Goal: Task Accomplishment & Management: Complete application form

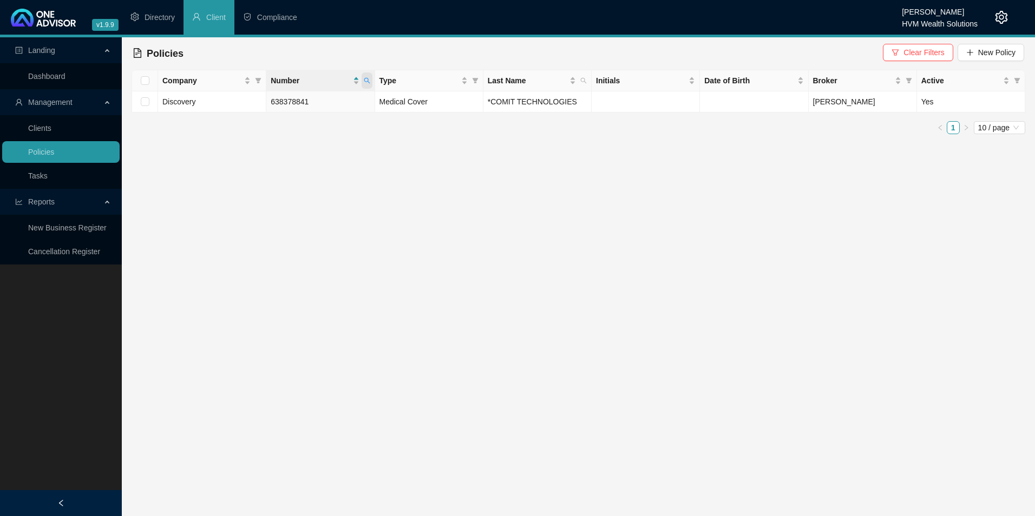
click at [365, 78] on icon "search" at bounding box center [367, 80] width 6 height 6
drag, startPoint x: 294, startPoint y: 106, endPoint x: 254, endPoint y: 106, distance: 40.0
click at [254, 106] on body "v1.9.9 [PERSON_NAME] HVM Wealth Solutions Directory Client Compliance Landing D…" at bounding box center [517, 258] width 1035 height 516
paste input "46570830"
type input "646570830"
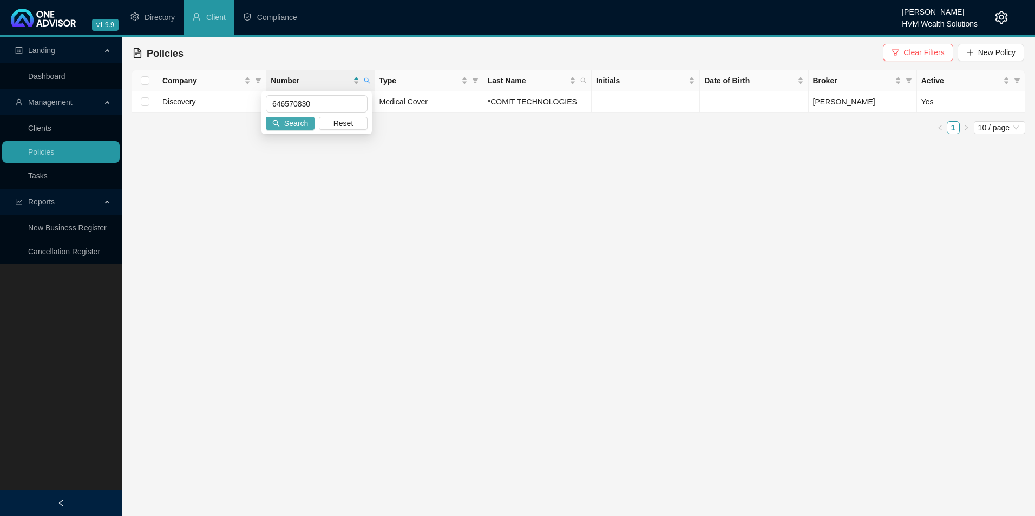
click at [291, 127] on span "Search" at bounding box center [296, 123] width 24 height 12
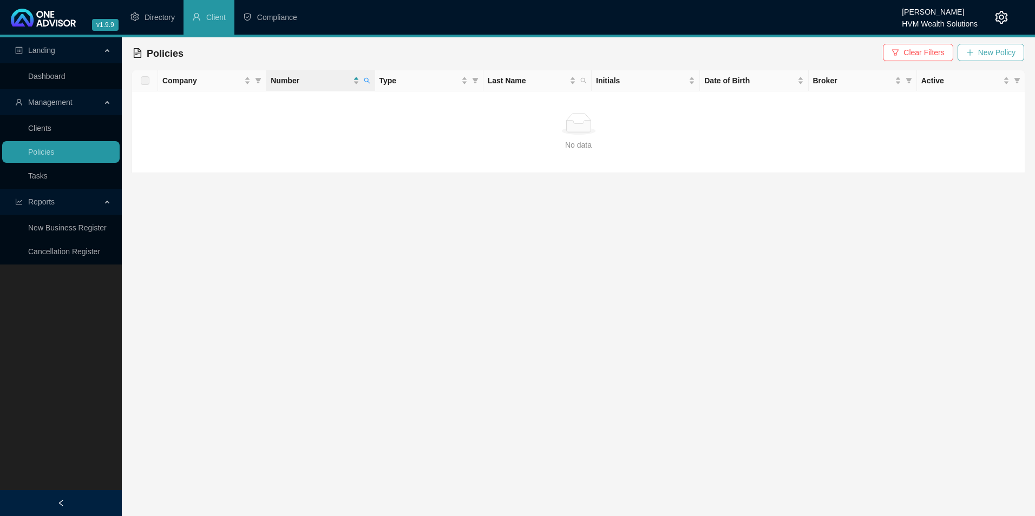
click at [981, 54] on span "New Policy" at bounding box center [996, 53] width 37 height 12
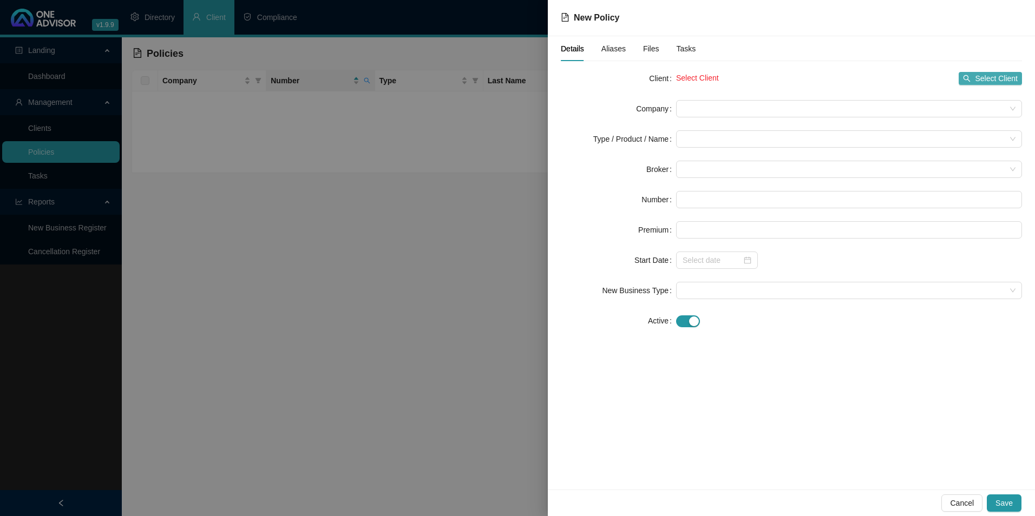
click at [996, 82] on span "Select Client" at bounding box center [995, 79] width 43 height 12
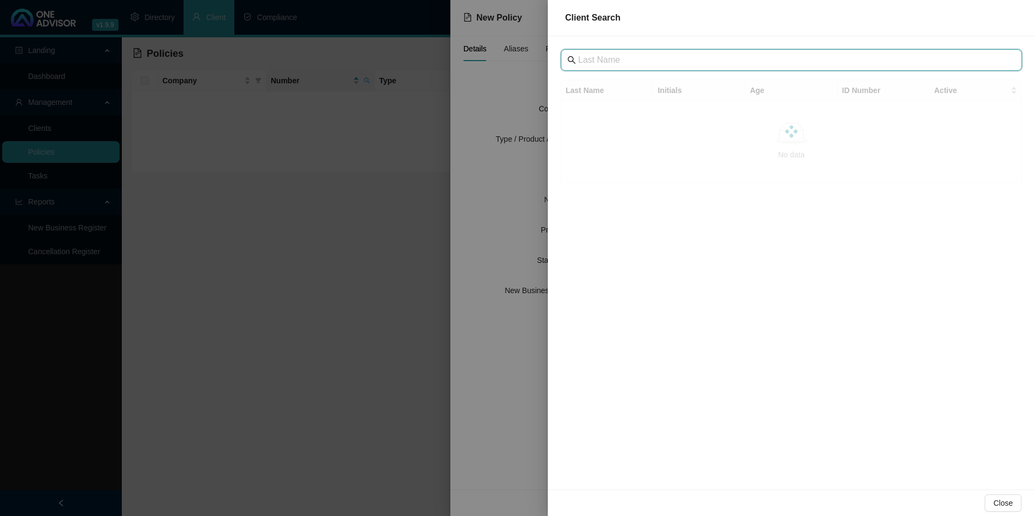
click at [697, 61] on input "text" at bounding box center [792, 60] width 429 height 13
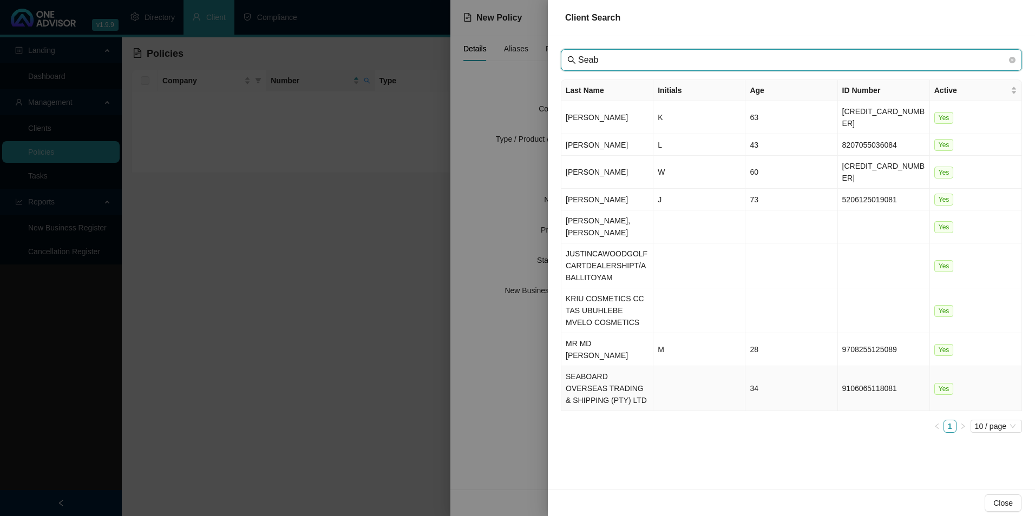
type input "Seab"
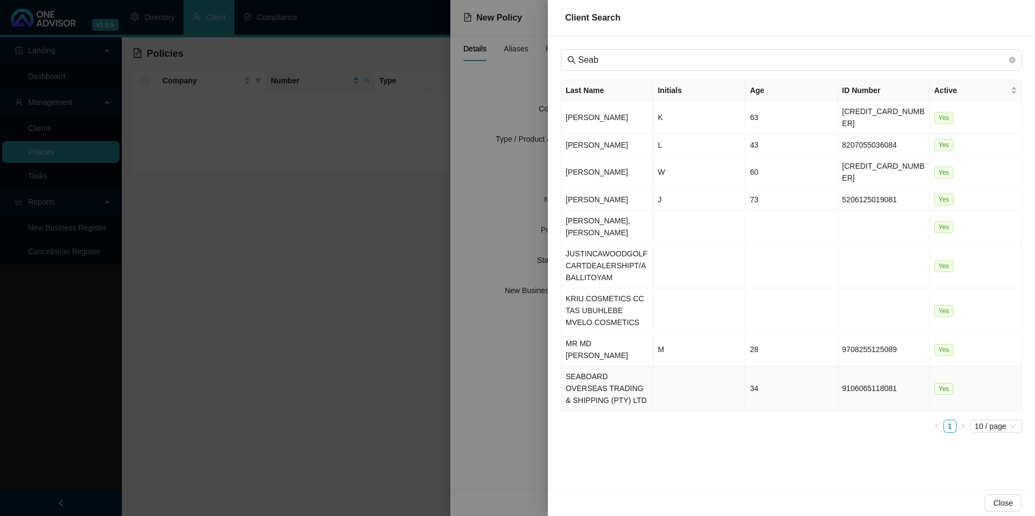
click at [613, 366] on td "SEABOARD OVERSEAS TRADING & SHIPPING (PTY) LTD" at bounding box center [607, 388] width 92 height 45
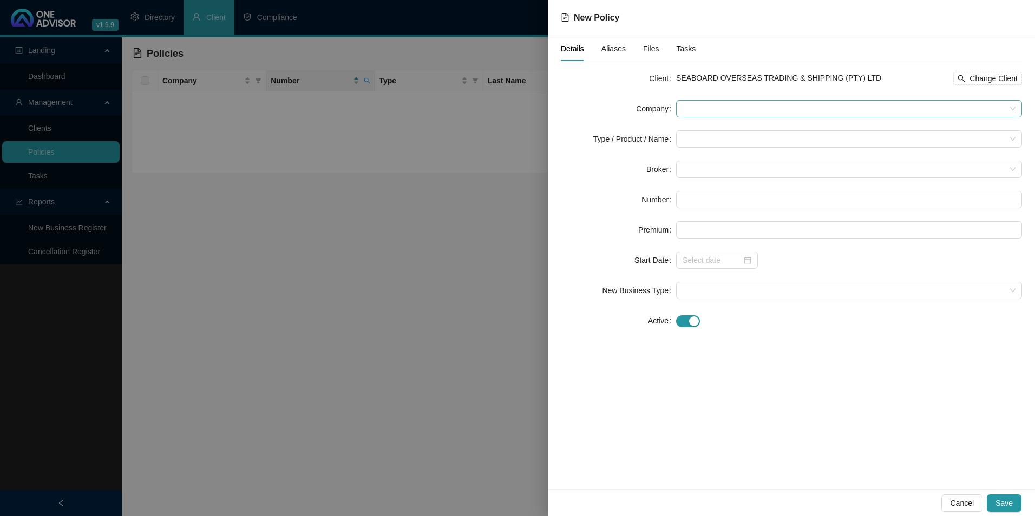
click at [850, 110] on span at bounding box center [848, 109] width 333 height 16
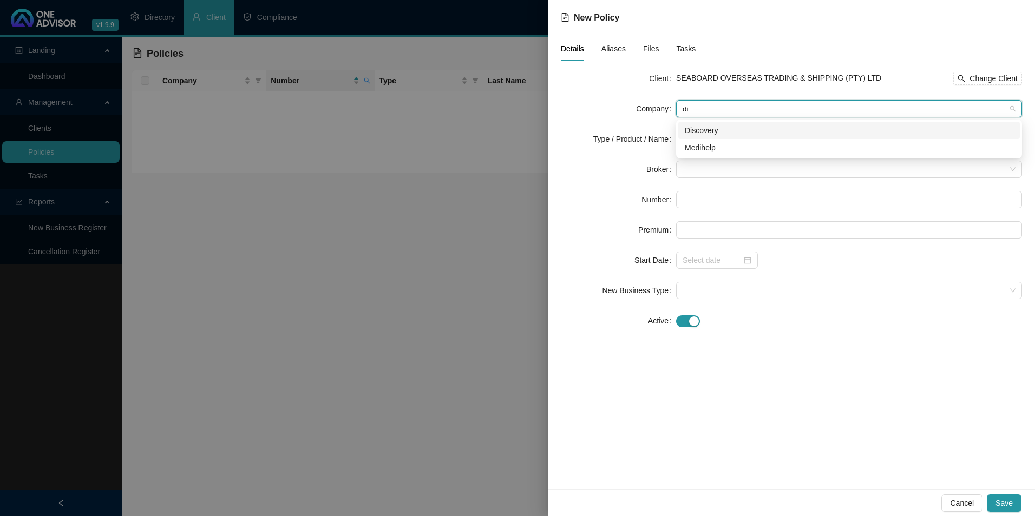
type input "dis"
click at [704, 132] on div "Discovery" at bounding box center [848, 130] width 328 height 12
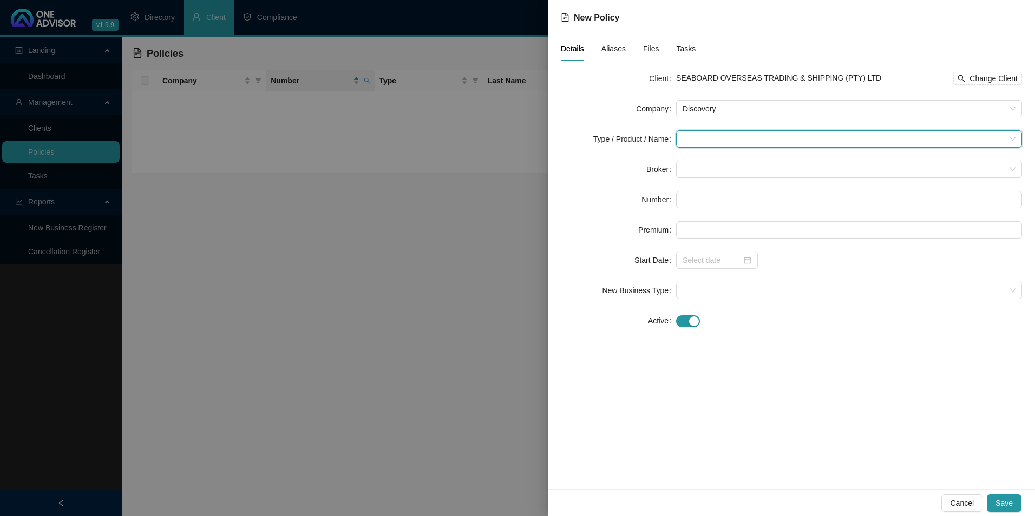
click at [702, 145] on input "search" at bounding box center [843, 139] width 323 height 16
click at [709, 215] on div "Medical Cover" at bounding box center [720, 213] width 73 height 12
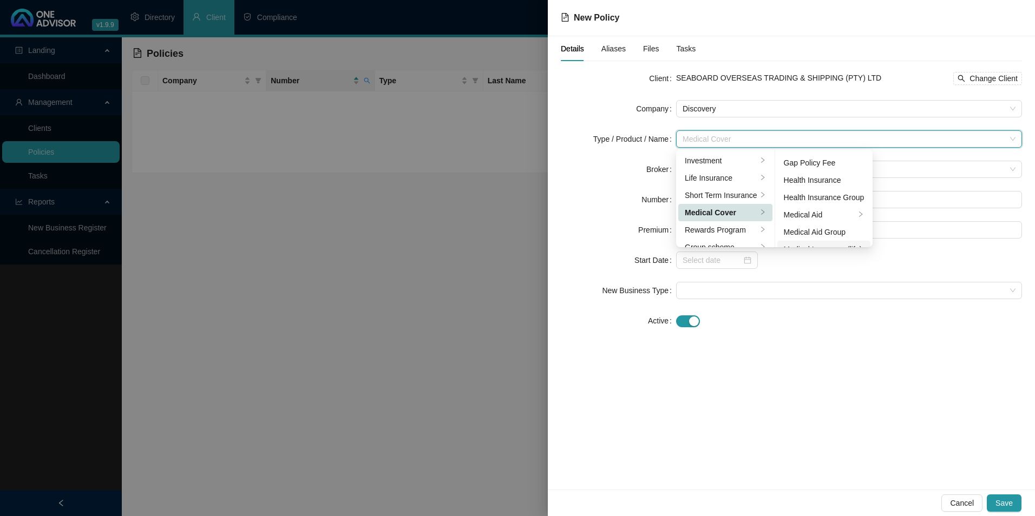
scroll to position [63, 0]
click at [821, 199] on div "Medical Aid Group" at bounding box center [823, 202] width 81 height 12
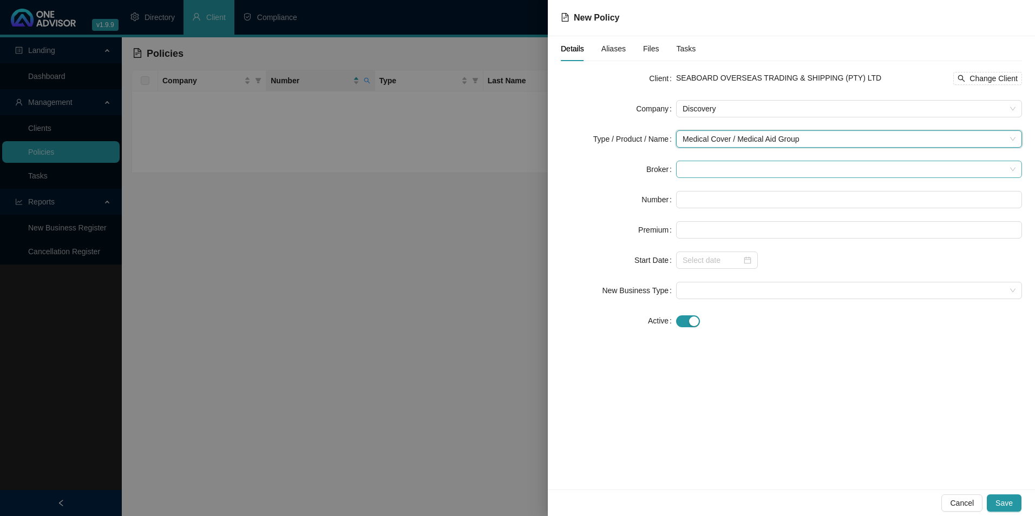
click at [694, 172] on span at bounding box center [848, 169] width 333 height 16
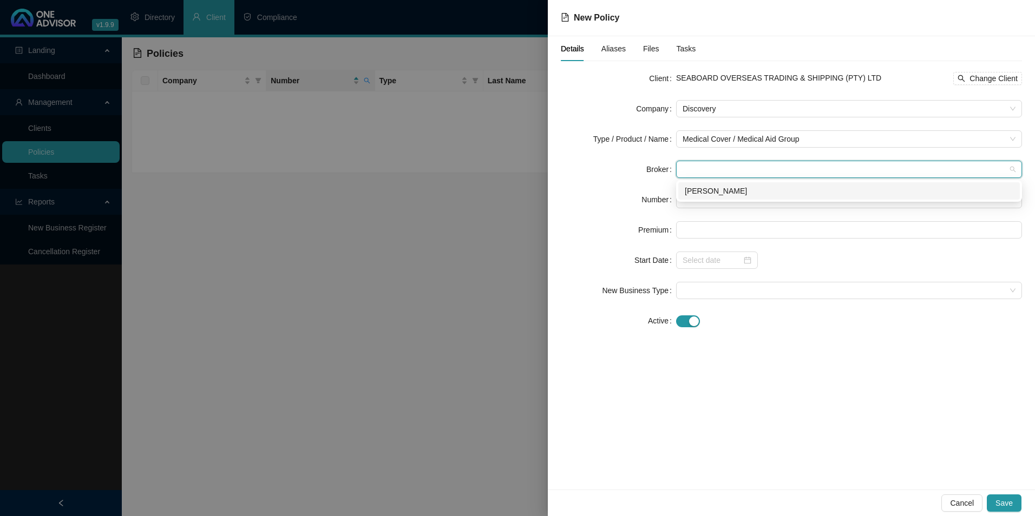
click at [714, 183] on div "[PERSON_NAME]" at bounding box center [848, 190] width 341 height 17
click at [698, 201] on input "text" at bounding box center [849, 199] width 346 height 17
click at [756, 196] on input "text" at bounding box center [849, 199] width 346 height 17
paste input "646570830"
type input "646570830"
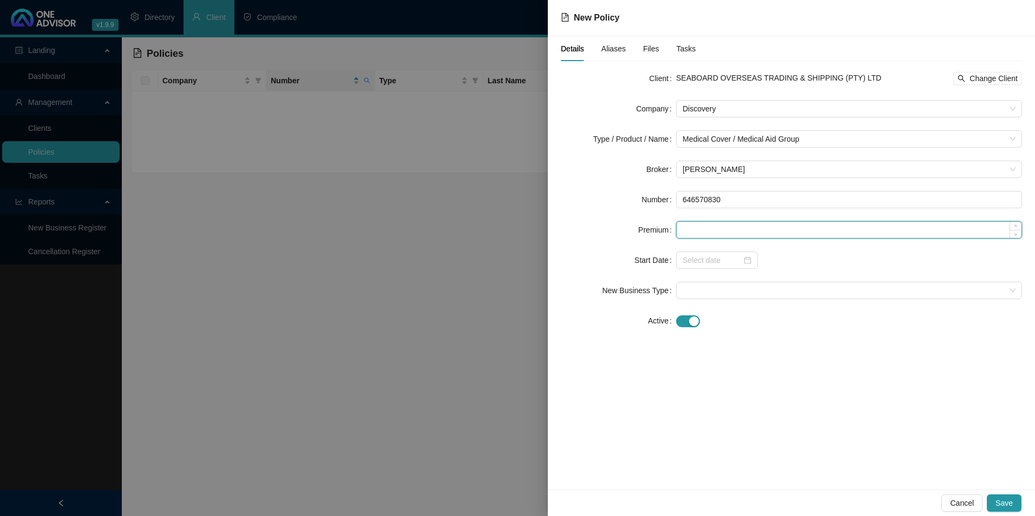
click at [790, 233] on input at bounding box center [848, 230] width 345 height 16
paste input "15003"
type input "15003.00"
click at [671, 386] on div "Details Aliases Files Tasks Client SEABOARD OVERSEAS TRADING & SHIPPING (PTY) L…" at bounding box center [791, 262] width 487 height 453
click at [714, 267] on div at bounding box center [717, 260] width 82 height 17
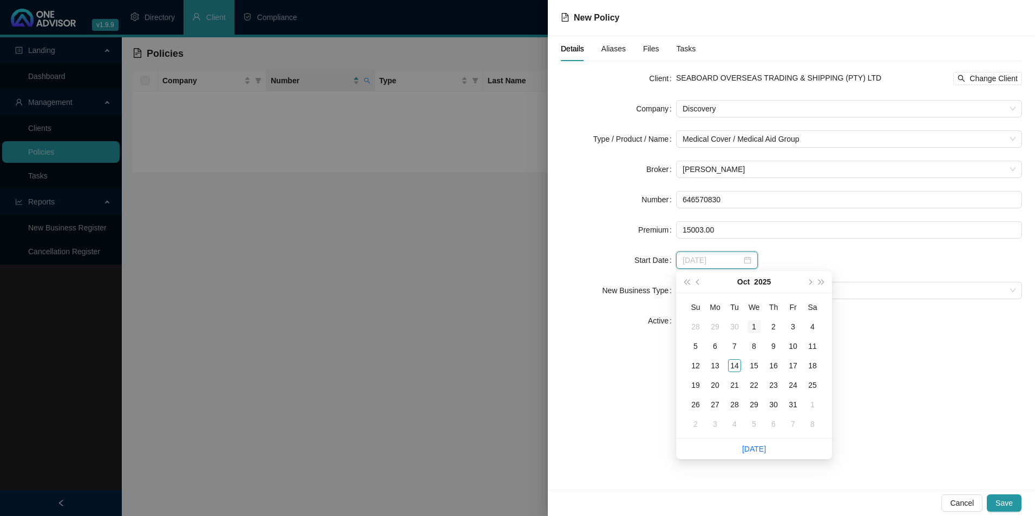
type input "[DATE]"
click at [698, 281] on span "prev-year" at bounding box center [698, 281] width 5 height 5
type input "[DATE]"
click at [716, 325] on div "1" at bounding box center [714, 326] width 13 height 13
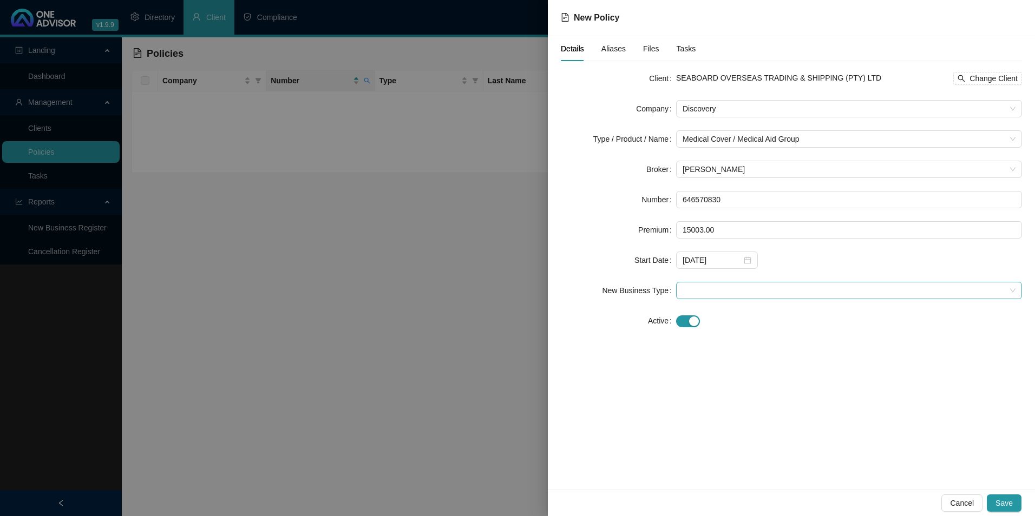
click at [729, 289] on span at bounding box center [848, 290] width 333 height 16
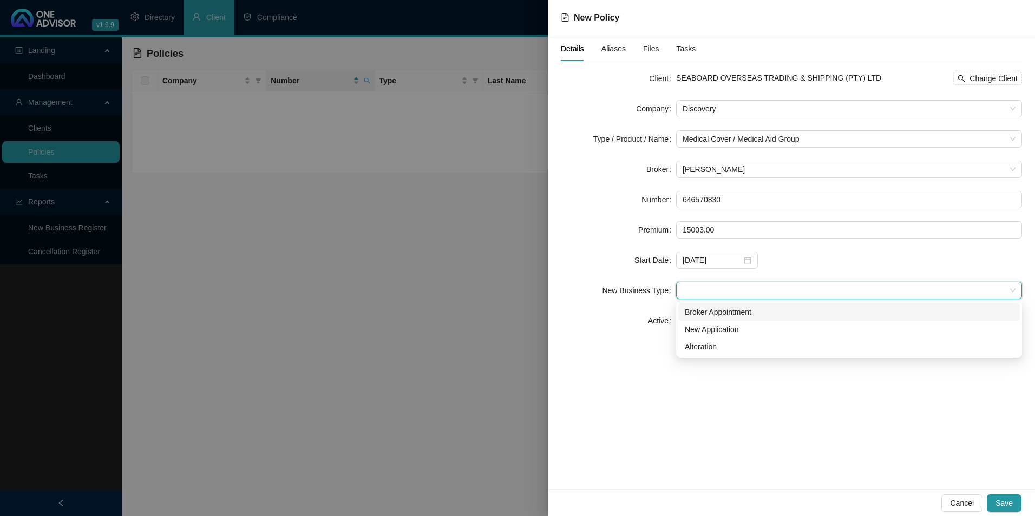
click at [730, 316] on div "Broker Appointment" at bounding box center [848, 312] width 328 height 12
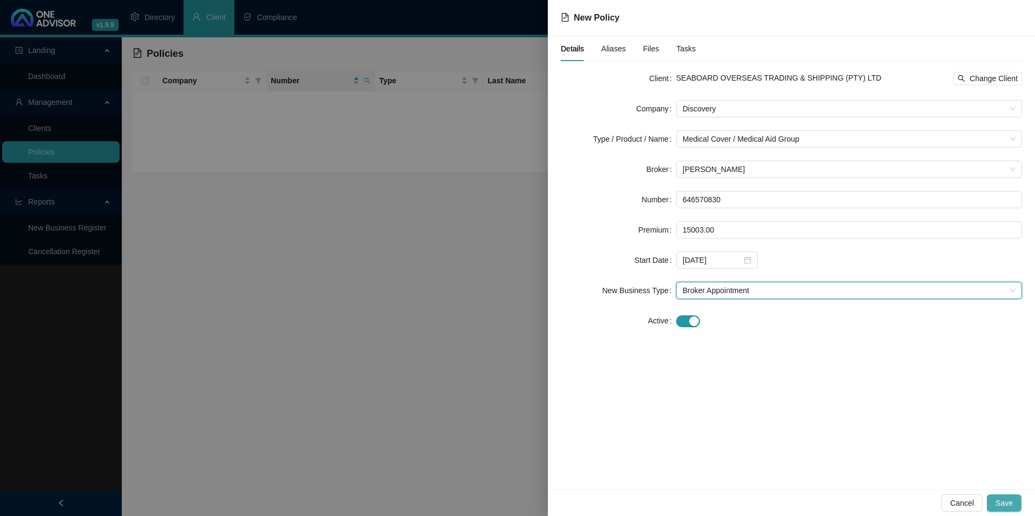
click at [1003, 506] on span "Save" at bounding box center [1003, 503] width 17 height 12
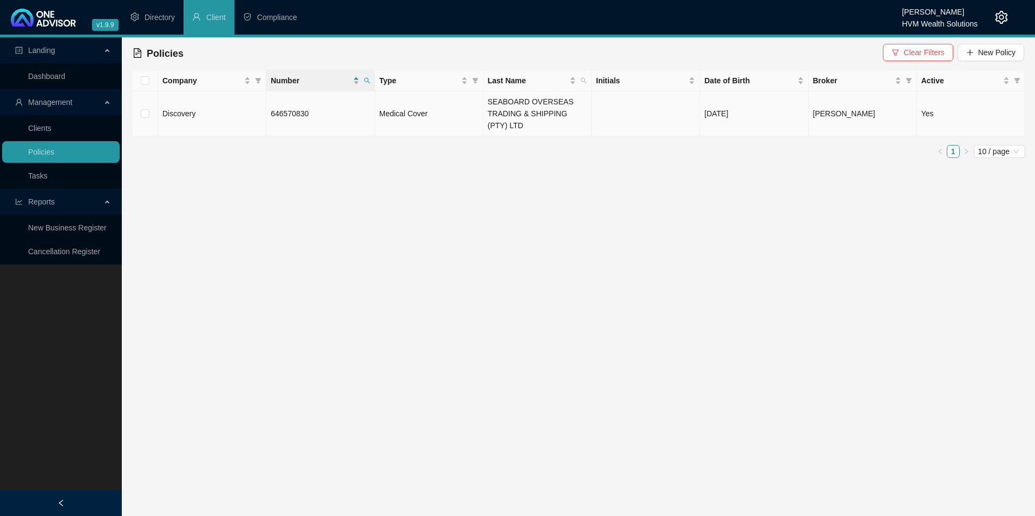
click at [335, 105] on td "646570830" at bounding box center [320, 113] width 108 height 45
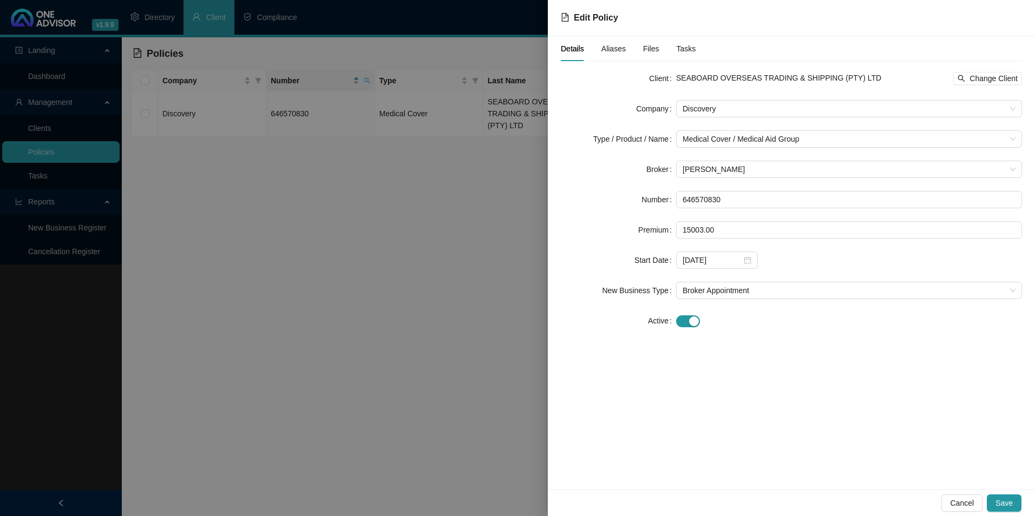
click at [610, 48] on span "Aliases" at bounding box center [613, 49] width 24 height 8
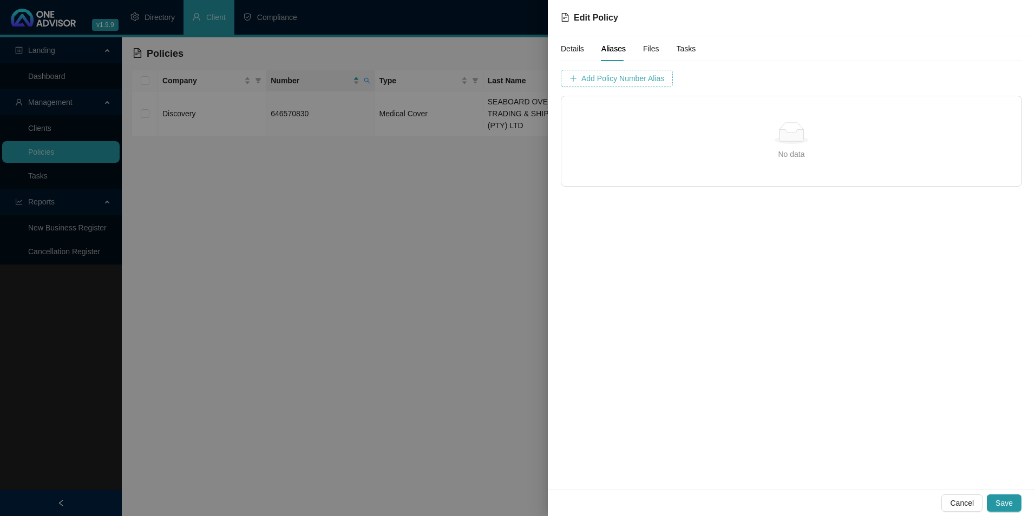
click at [626, 73] on span "Add Policy Number Alias" at bounding box center [622, 79] width 83 height 12
type input "6465708"
click at [852, 78] on span "Add Policy Number Alias" at bounding box center [893, 79] width 83 height 12
click at [997, 504] on span "Save" at bounding box center [1003, 503] width 17 height 12
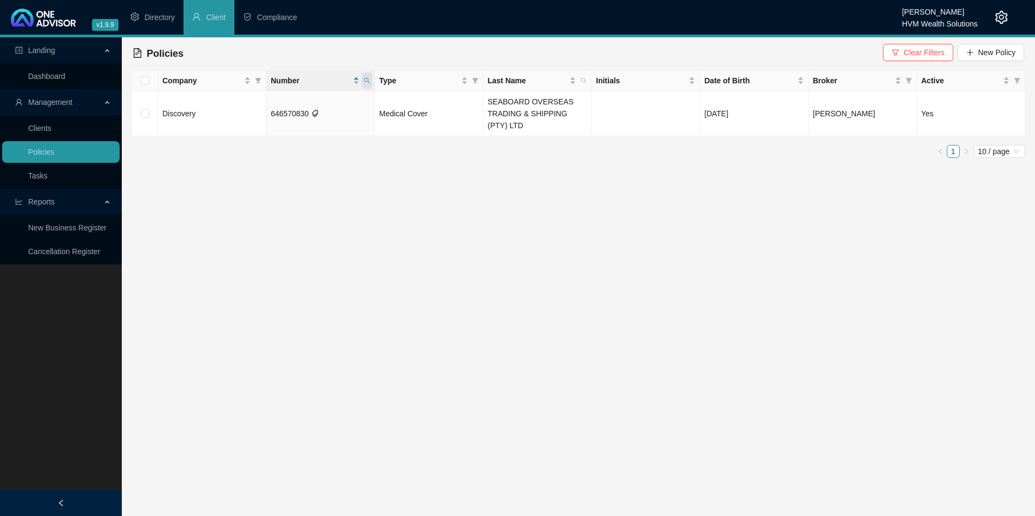
click at [369, 77] on span at bounding box center [366, 81] width 11 height 16
drag, startPoint x: 311, startPoint y: 104, endPoint x: 271, endPoint y: 104, distance: 40.6
click at [271, 104] on input "646570830" at bounding box center [317, 103] width 102 height 17
click at [370, 224] on main "Landing Dashboard Management Clients Policies Tasks Reports New Business Regist…" at bounding box center [517, 276] width 1035 height 479
click at [368, 77] on span at bounding box center [366, 81] width 11 height 16
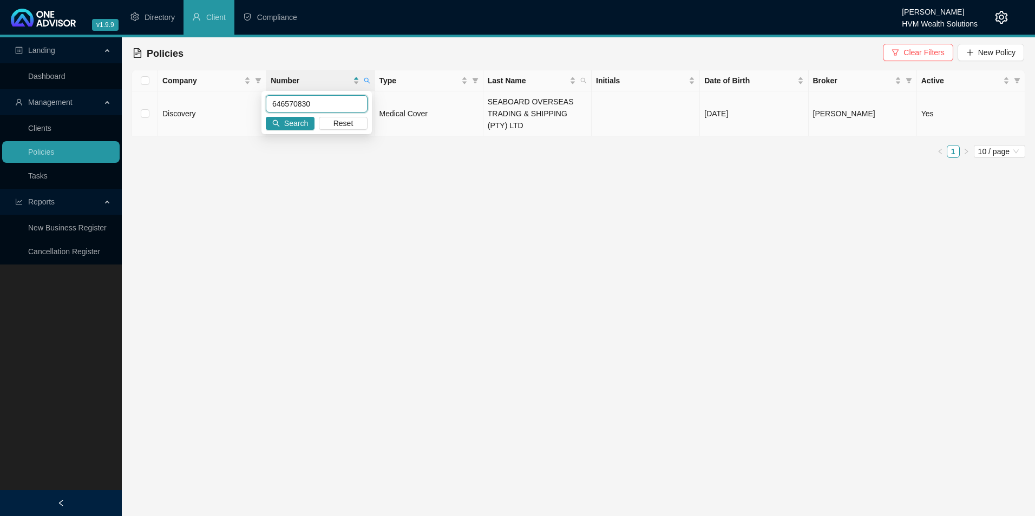
drag, startPoint x: 318, startPoint y: 106, endPoint x: 231, endPoint y: 106, distance: 87.1
click at [231, 106] on body "v1.9.9 [PERSON_NAME] HVM Wealth Solutions Directory Client Compliance Landing D…" at bounding box center [517, 258] width 1035 height 516
paste input "6333048"
type input "663330480"
click at [293, 122] on span "Search" at bounding box center [296, 123] width 24 height 12
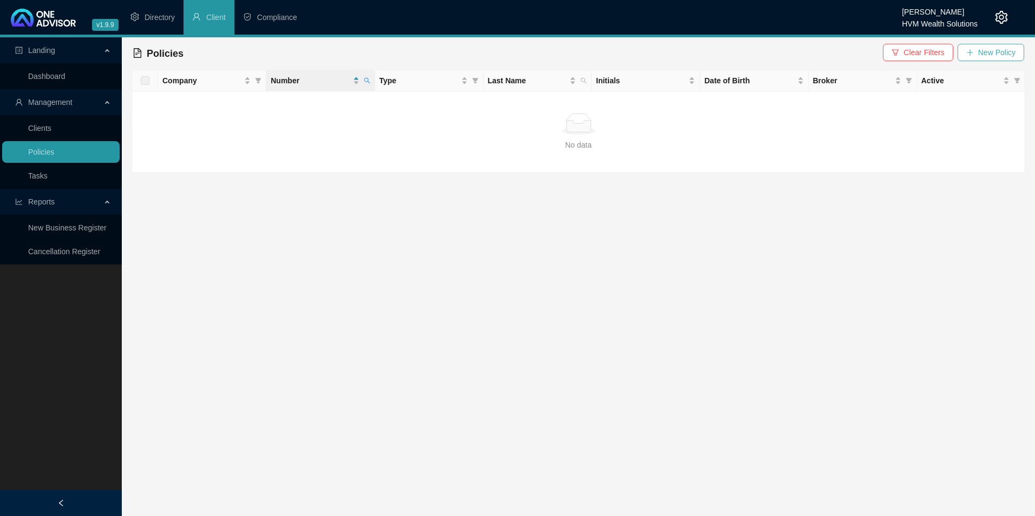
click at [972, 50] on icon "plus" at bounding box center [970, 53] width 8 height 8
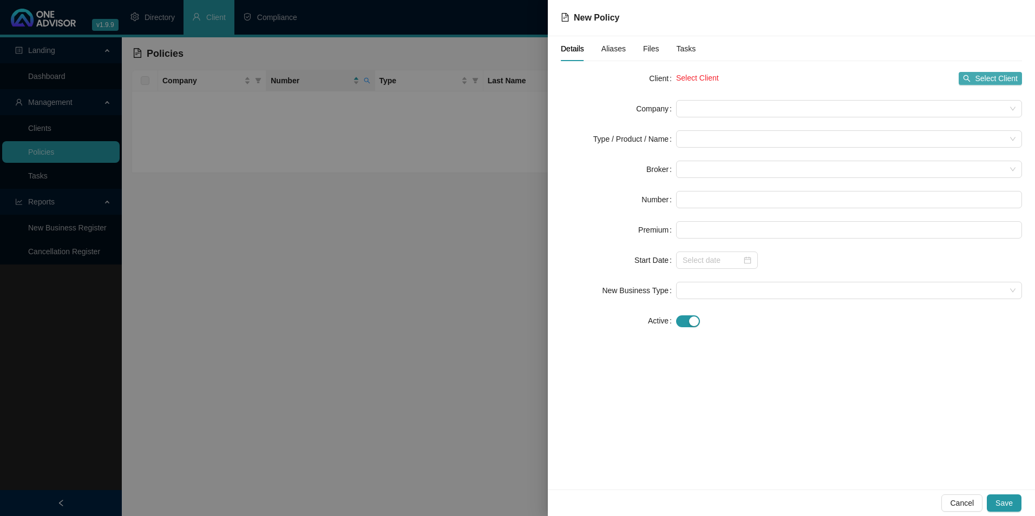
click at [995, 80] on span "Select Client" at bounding box center [995, 79] width 43 height 12
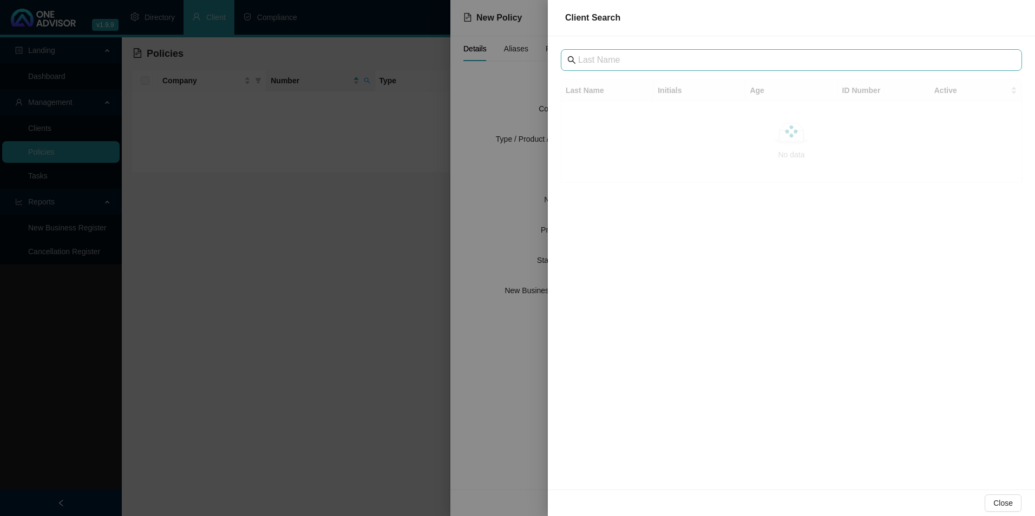
click at [678, 69] on span at bounding box center [791, 60] width 461 height 22
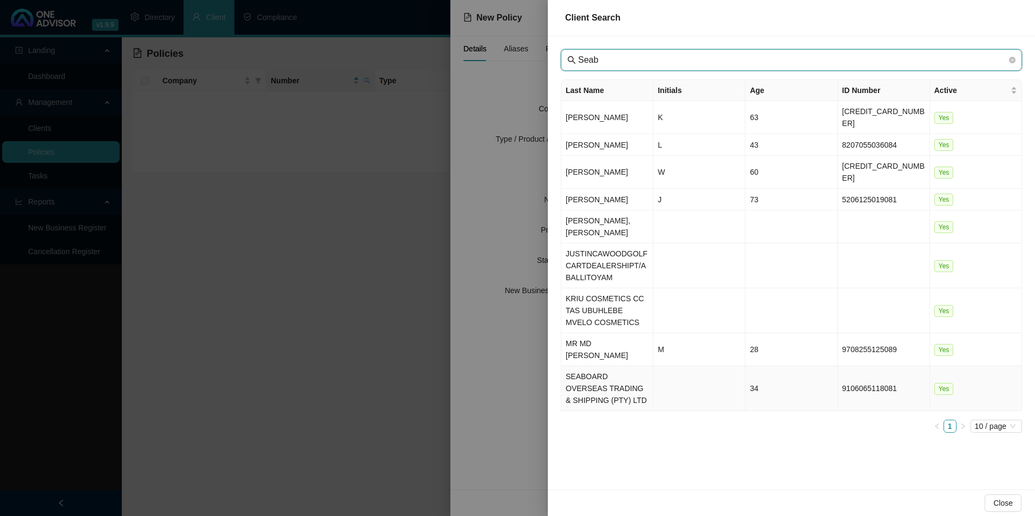
type input "Seab"
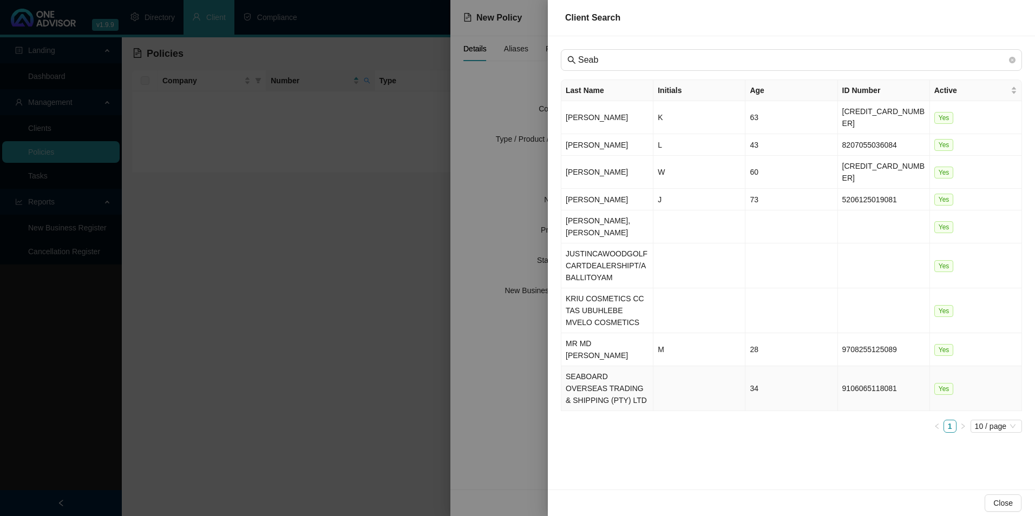
click at [605, 366] on td "SEABOARD OVERSEAS TRADING & SHIPPING (PTY) LTD" at bounding box center [607, 388] width 92 height 45
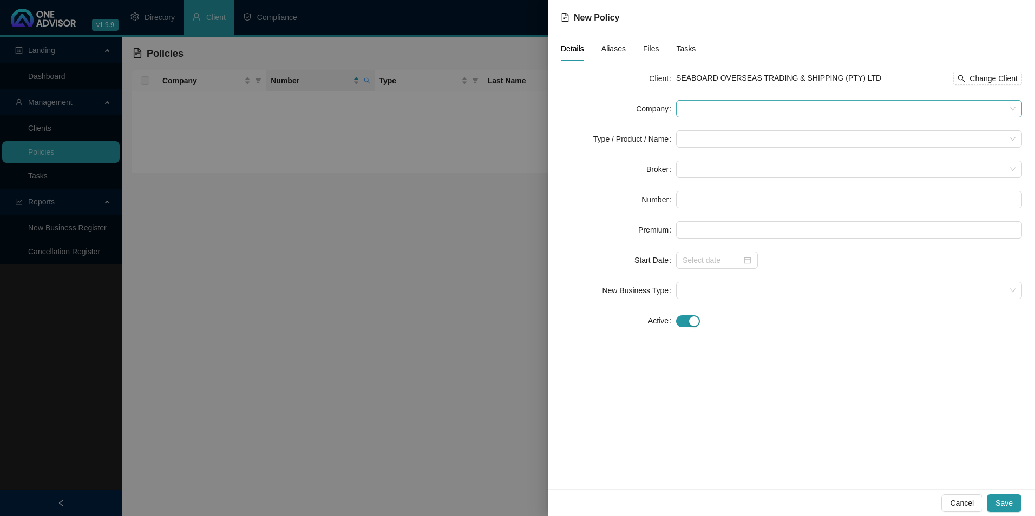
click at [713, 108] on span at bounding box center [848, 109] width 333 height 16
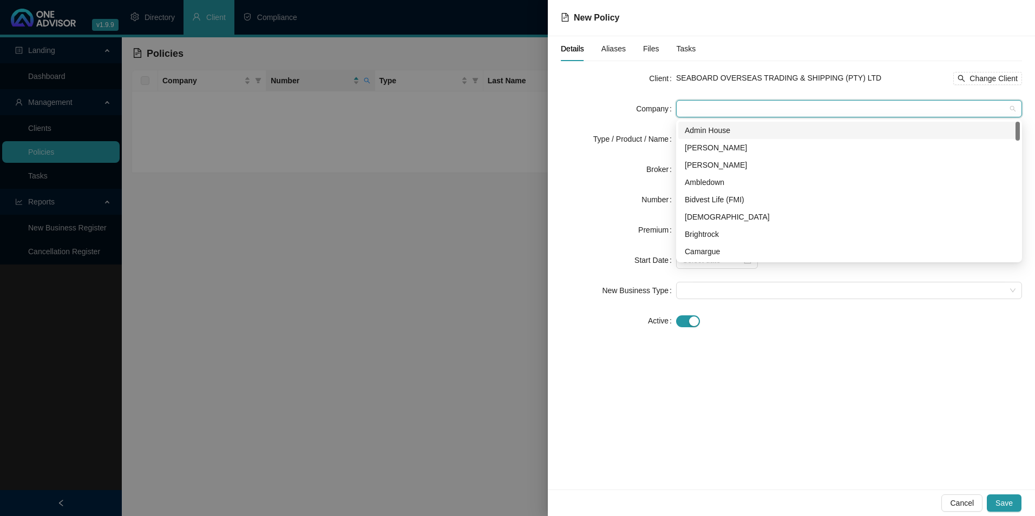
type input "D"
click at [727, 199] on div "Discovery" at bounding box center [848, 200] width 328 height 12
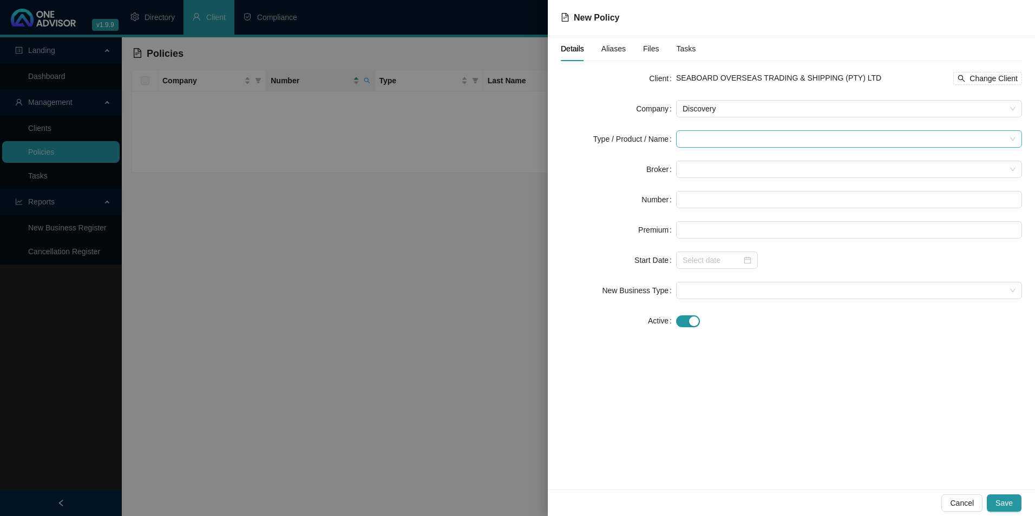
click at [722, 138] on input "search" at bounding box center [843, 139] width 323 height 16
click at [714, 210] on div "Medical Cover" at bounding box center [720, 213] width 73 height 12
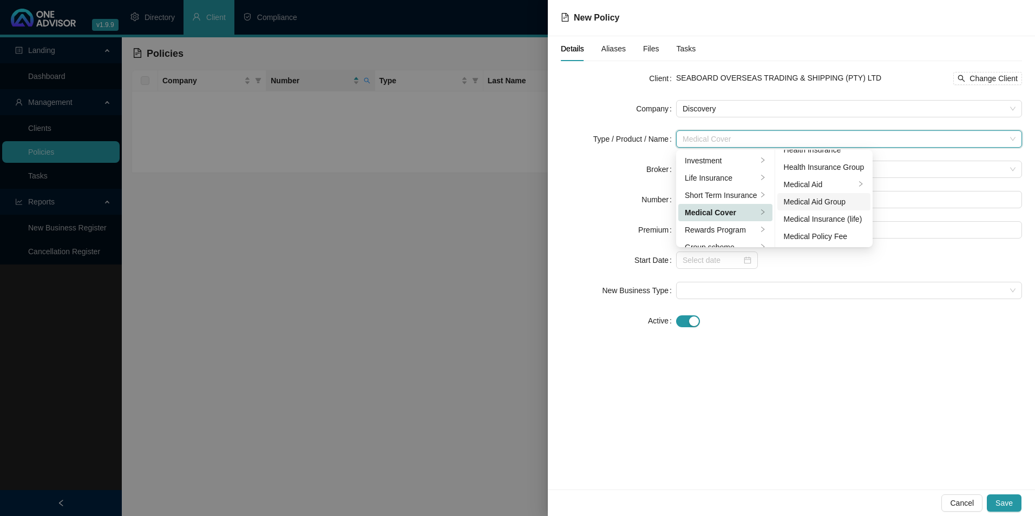
click at [828, 205] on div "Medical Aid Group" at bounding box center [823, 202] width 81 height 12
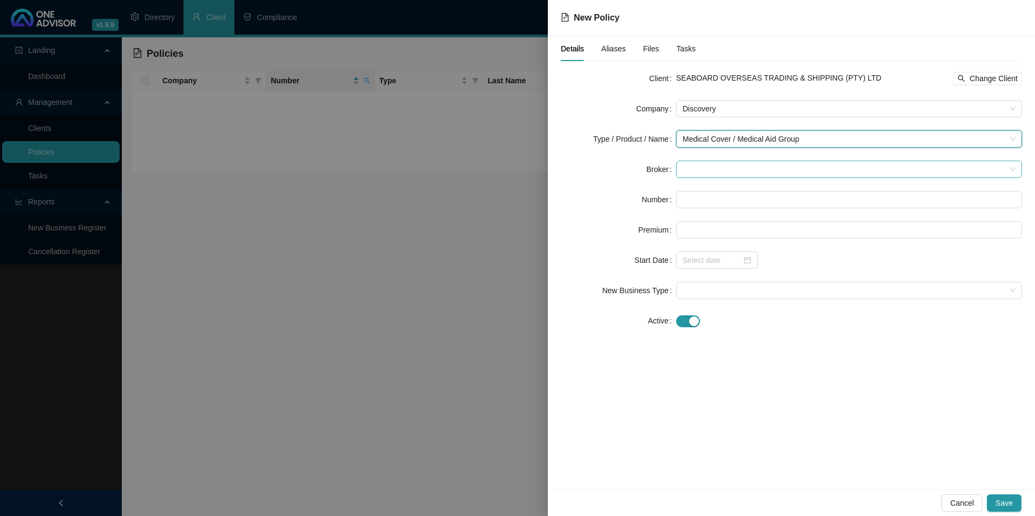
click at [743, 168] on span at bounding box center [848, 169] width 333 height 16
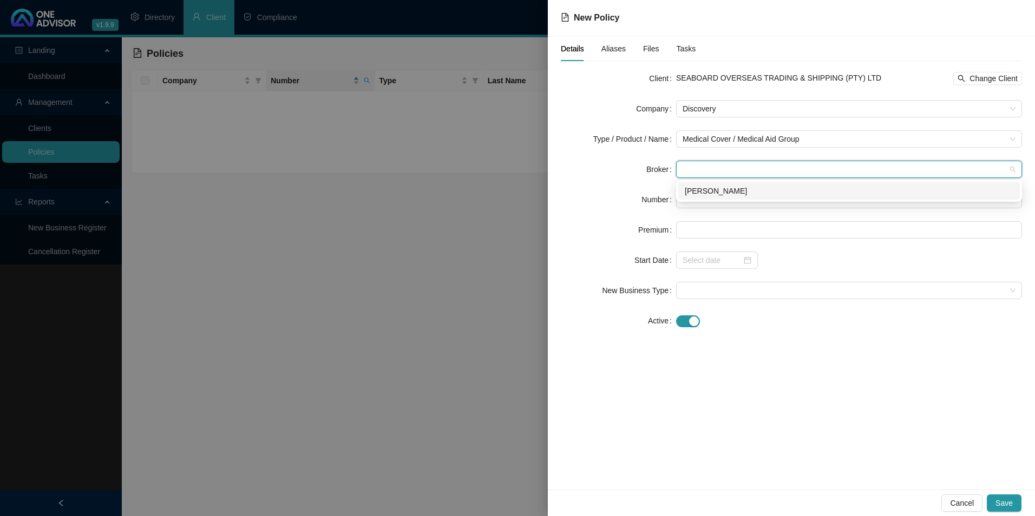
click at [737, 187] on div "[PERSON_NAME]" at bounding box center [848, 191] width 328 height 12
click at [728, 208] on input "text" at bounding box center [849, 199] width 346 height 17
click at [707, 202] on input "text" at bounding box center [849, 199] width 346 height 17
paste input "663330480"
type input "663330480"
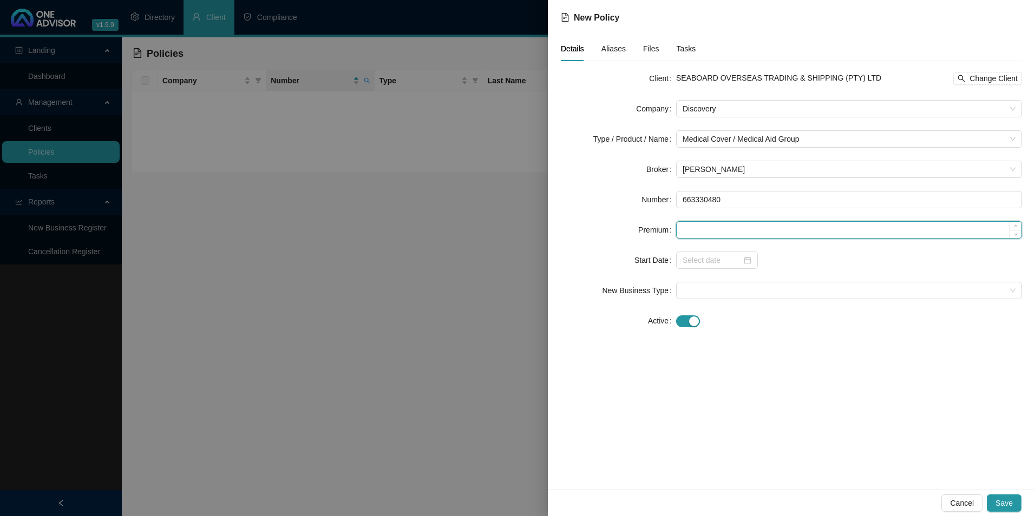
click at [704, 232] on input at bounding box center [848, 230] width 345 height 16
click at [757, 227] on input at bounding box center [848, 230] width 345 height 16
paste input "3797"
type input "3797.00"
click at [713, 263] on input at bounding box center [711, 260] width 59 height 12
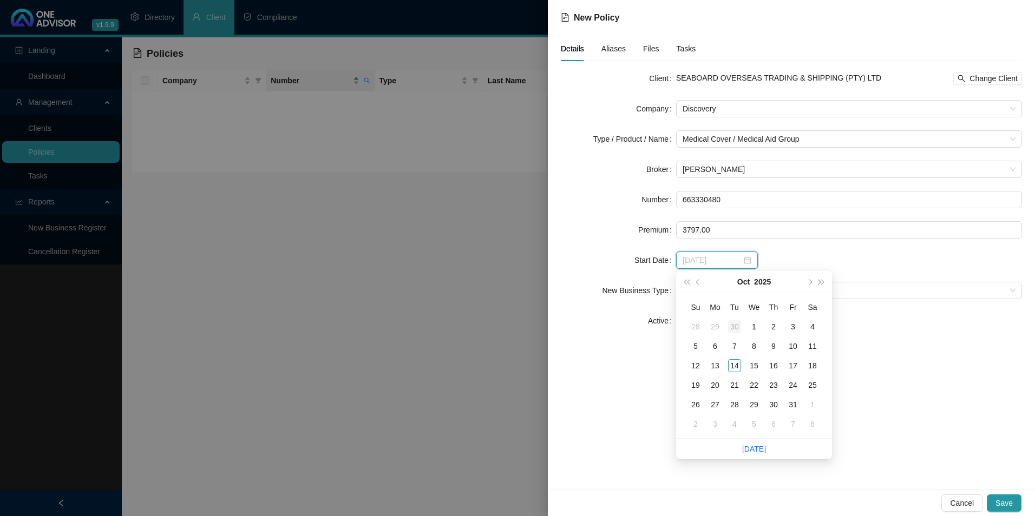
type input "[DATE]"
click at [699, 279] on button "prev-year" at bounding box center [698, 282] width 12 height 22
type input "[DATE]"
click at [719, 325] on div "1" at bounding box center [714, 326] width 13 height 13
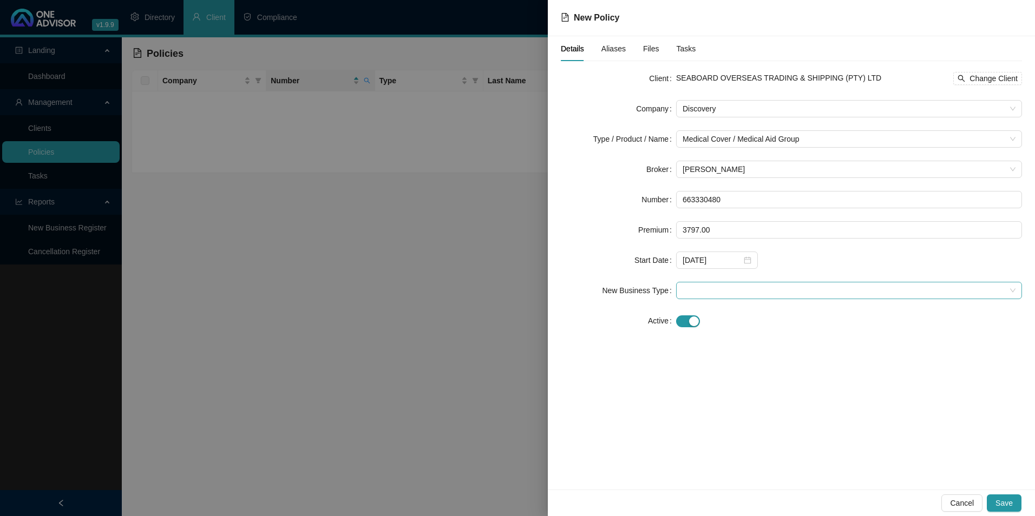
click at [885, 294] on span at bounding box center [848, 290] width 333 height 16
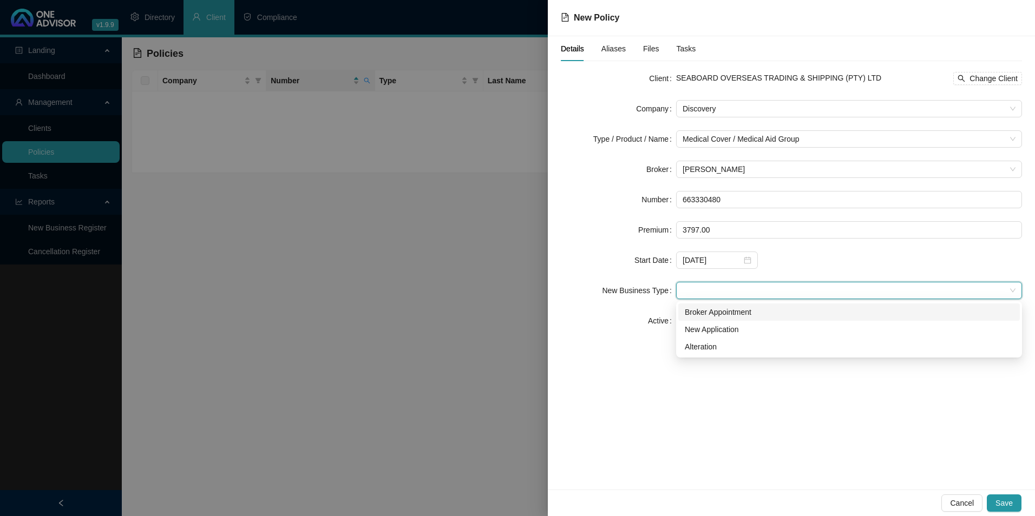
click at [779, 308] on div "Broker Appointment" at bounding box center [848, 312] width 328 height 12
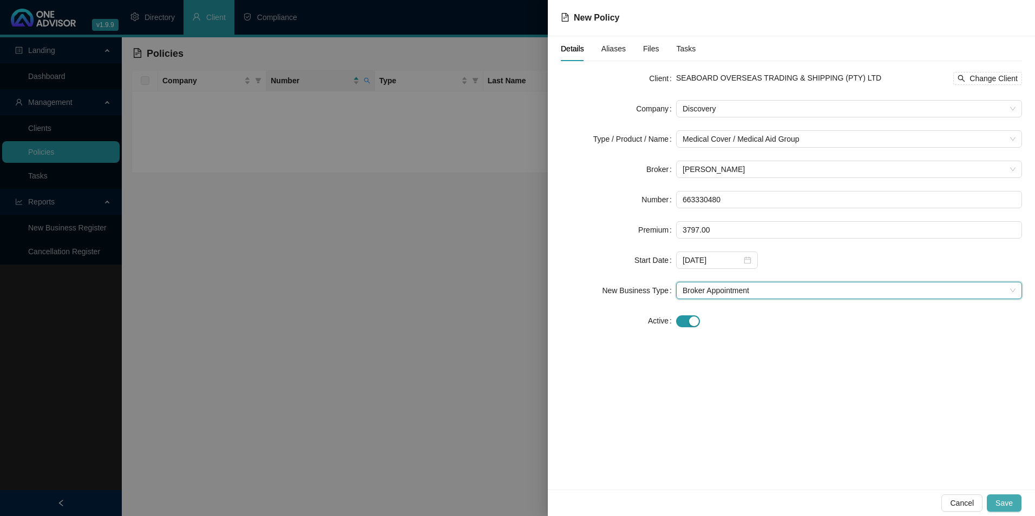
click at [1000, 504] on span "Save" at bounding box center [1003, 503] width 17 height 12
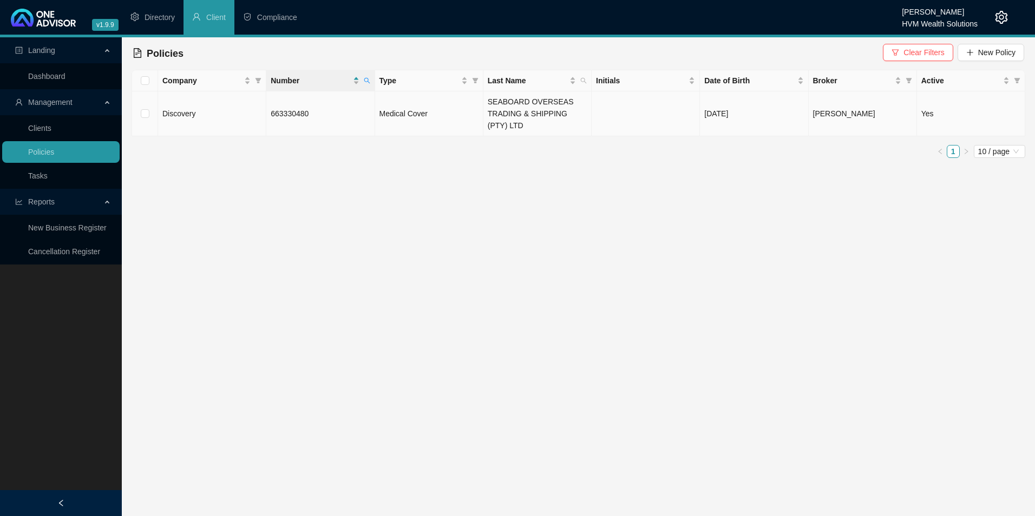
click at [308, 109] on td "663330480" at bounding box center [320, 113] width 108 height 45
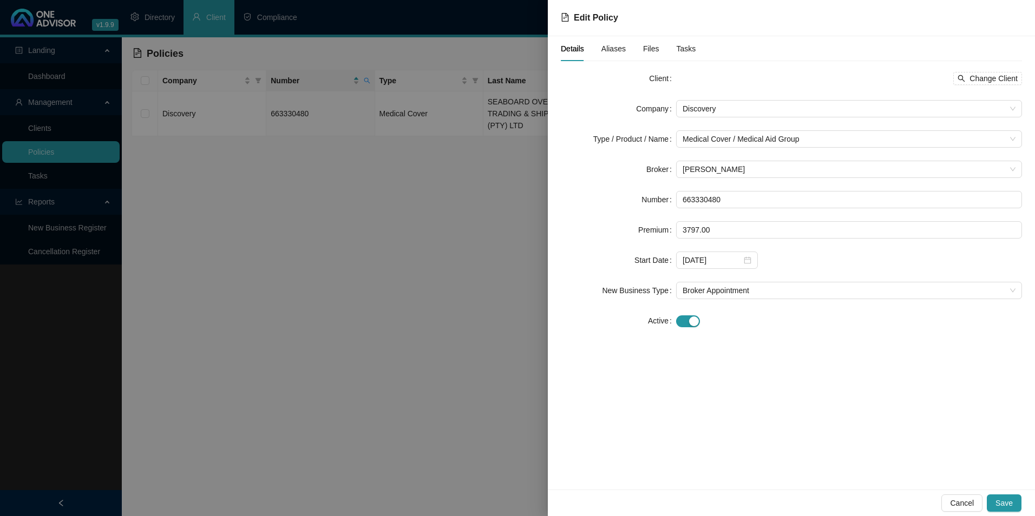
click at [619, 48] on span "Aliases" at bounding box center [613, 49] width 24 height 8
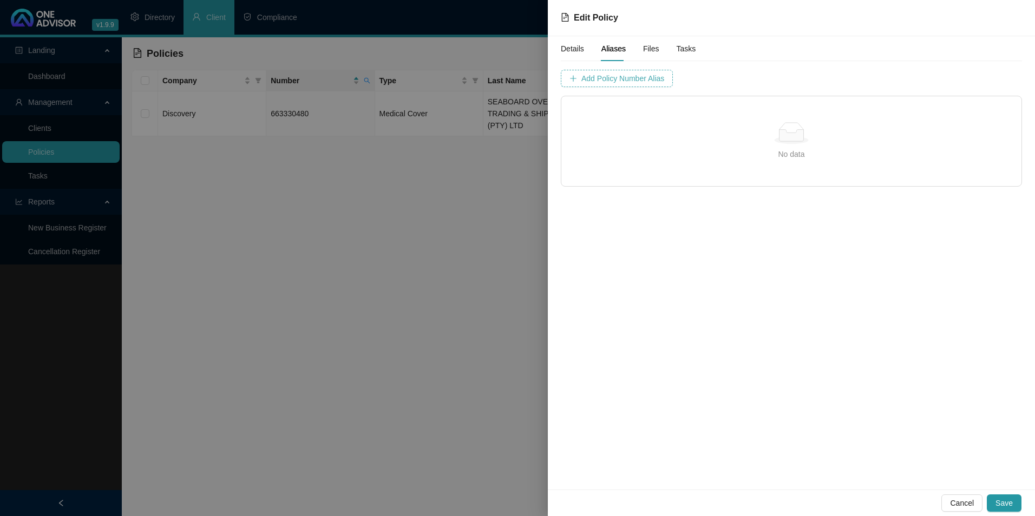
click at [631, 77] on span "Add Policy Number Alias" at bounding box center [622, 79] width 83 height 12
type input "6633304"
click at [852, 73] on span "Add Policy Number Alias" at bounding box center [893, 79] width 83 height 12
click at [1004, 503] on span "Save" at bounding box center [1003, 503] width 17 height 12
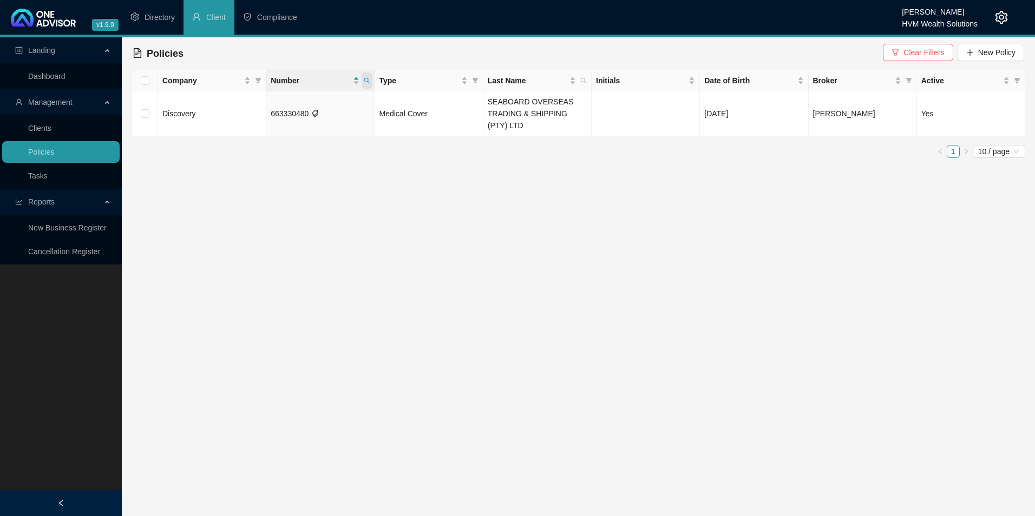
click at [365, 75] on span at bounding box center [366, 81] width 11 height 16
drag, startPoint x: 316, startPoint y: 103, endPoint x: 261, endPoint y: 103, distance: 54.6
click at [261, 103] on div "663330480 Search Reset" at bounding box center [316, 112] width 110 height 43
paste input "66675711"
click at [292, 128] on span "Search" at bounding box center [296, 123] width 24 height 12
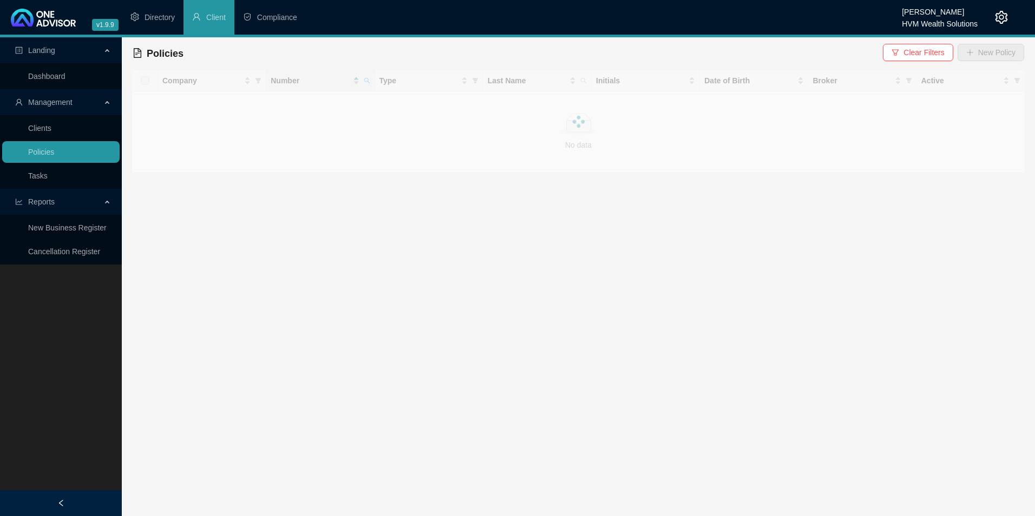
click at [366, 83] on div at bounding box center [577, 121] width 893 height 103
click at [366, 83] on icon "search" at bounding box center [367, 80] width 6 height 6
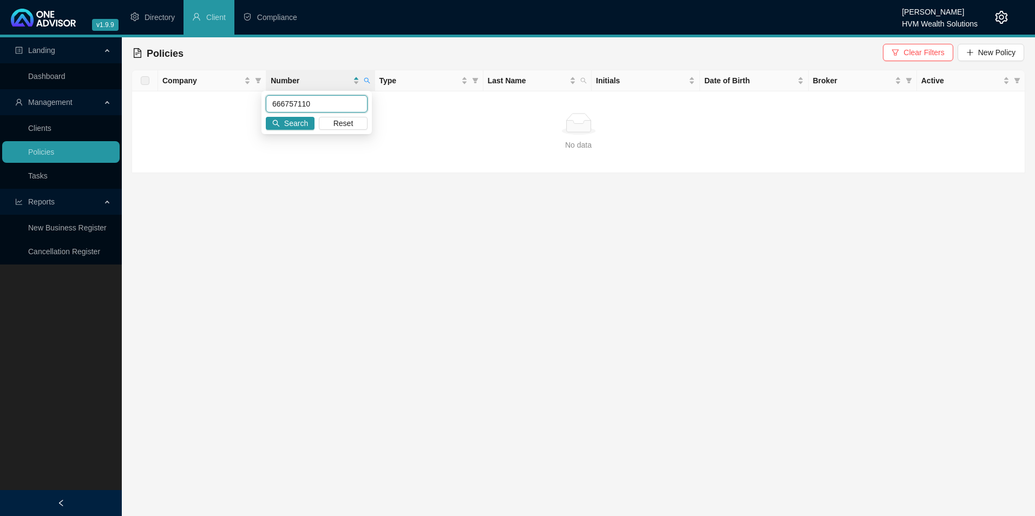
click at [289, 103] on input "666757110" at bounding box center [317, 103] width 102 height 17
type input "666757110"
click at [300, 128] on span "Search" at bounding box center [296, 123] width 24 height 12
click at [991, 54] on span "New Policy" at bounding box center [996, 53] width 37 height 12
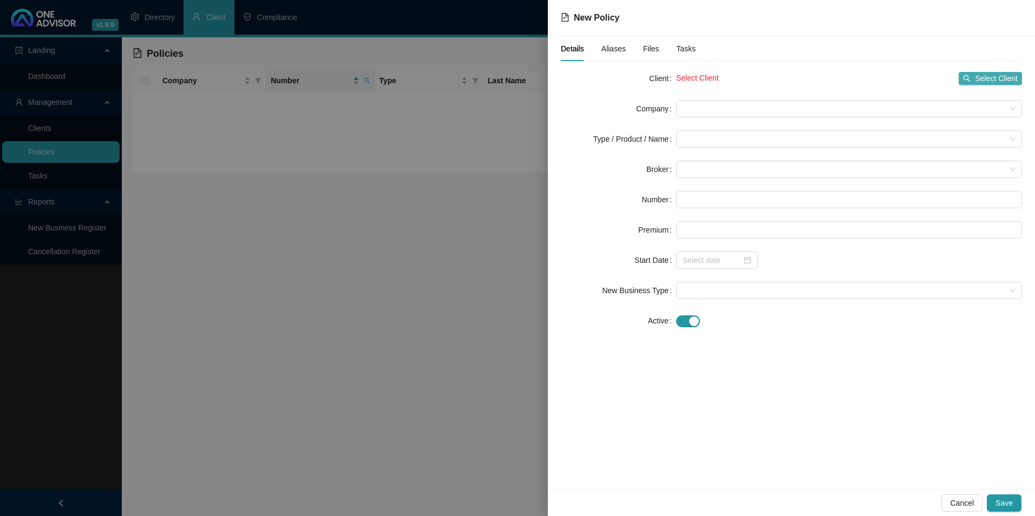
click at [993, 77] on span "Select Client" at bounding box center [995, 79] width 43 height 12
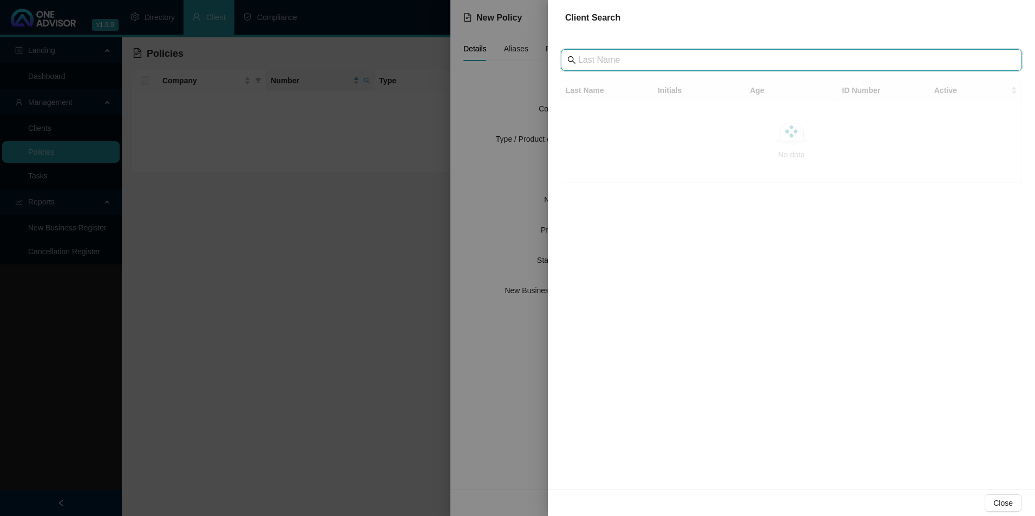
click at [640, 63] on input "text" at bounding box center [792, 60] width 429 height 13
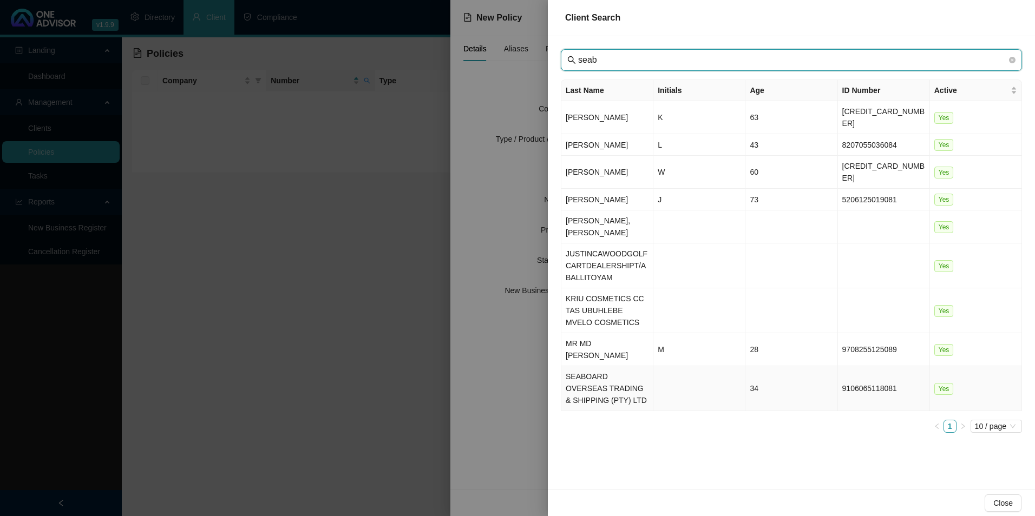
type input "seab"
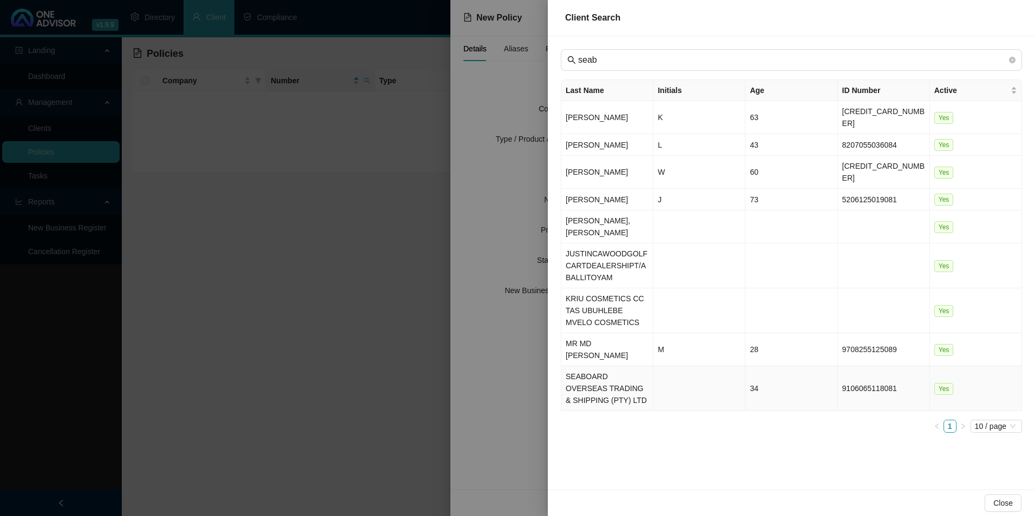
click at [616, 366] on td "SEABOARD OVERSEAS TRADING & SHIPPING (PTY) LTD" at bounding box center [607, 388] width 92 height 45
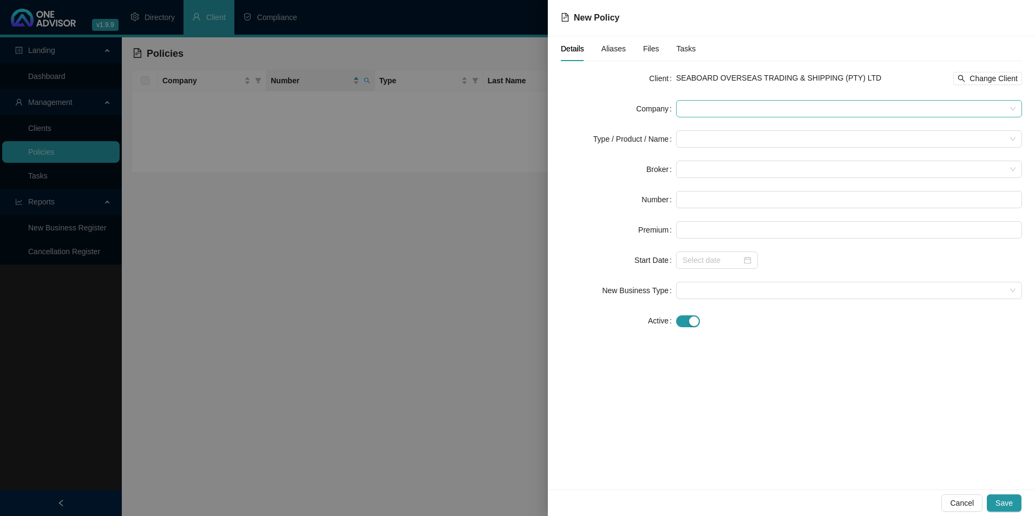
click at [760, 106] on span at bounding box center [848, 109] width 333 height 16
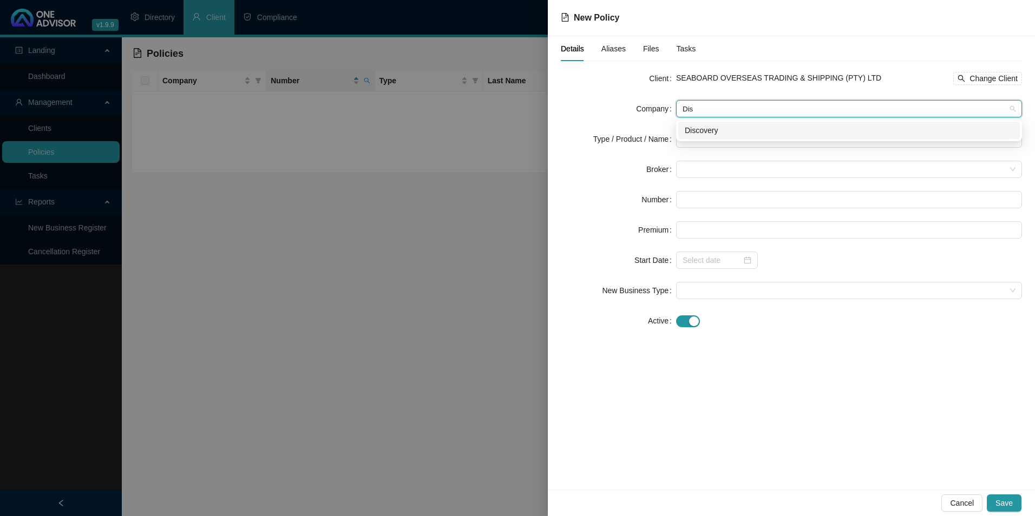
type input "Disc"
click at [765, 137] on div "Discovery" at bounding box center [848, 130] width 341 height 17
click at [750, 142] on input "search" at bounding box center [843, 139] width 323 height 16
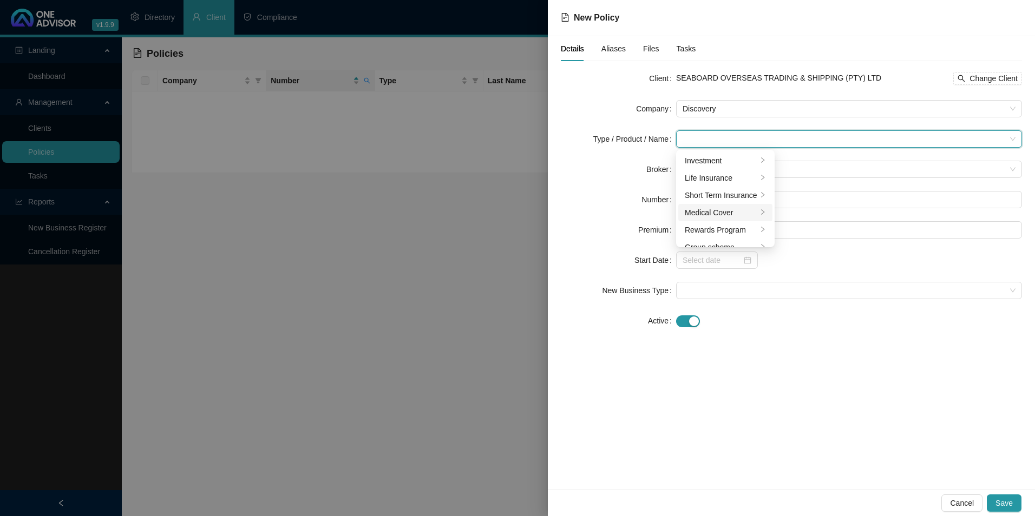
click at [706, 213] on div "Medical Cover" at bounding box center [720, 213] width 73 height 12
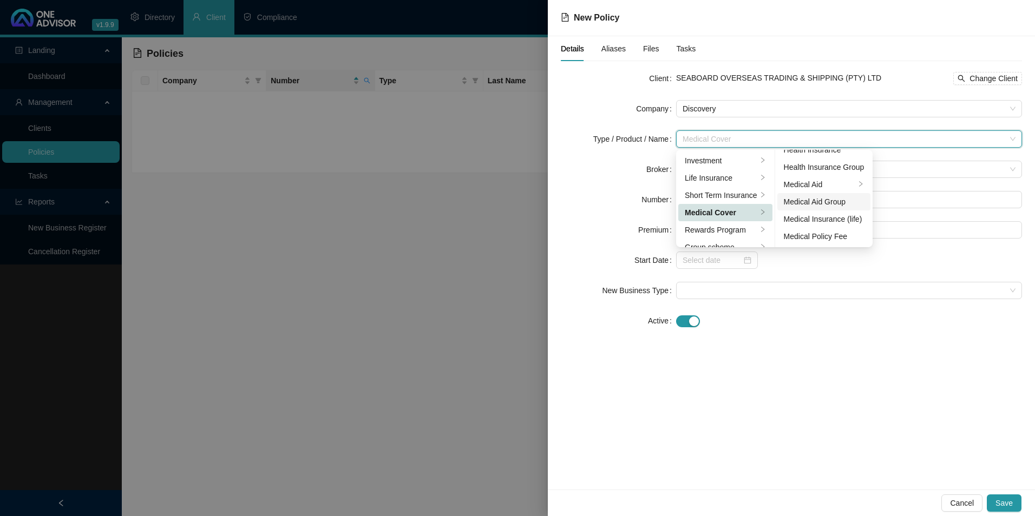
click at [844, 202] on div "Medical Aid Group" at bounding box center [823, 202] width 81 height 12
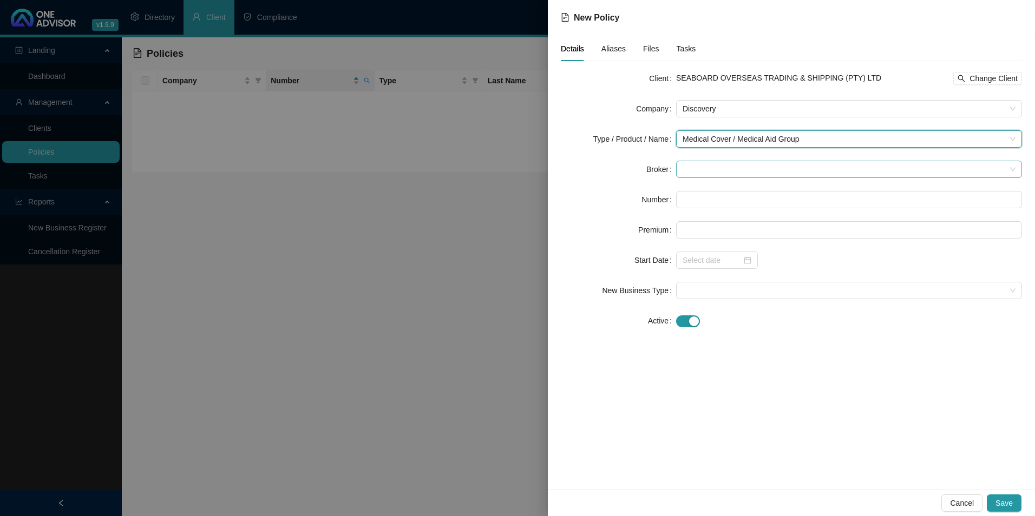
click at [724, 175] on span at bounding box center [848, 169] width 333 height 16
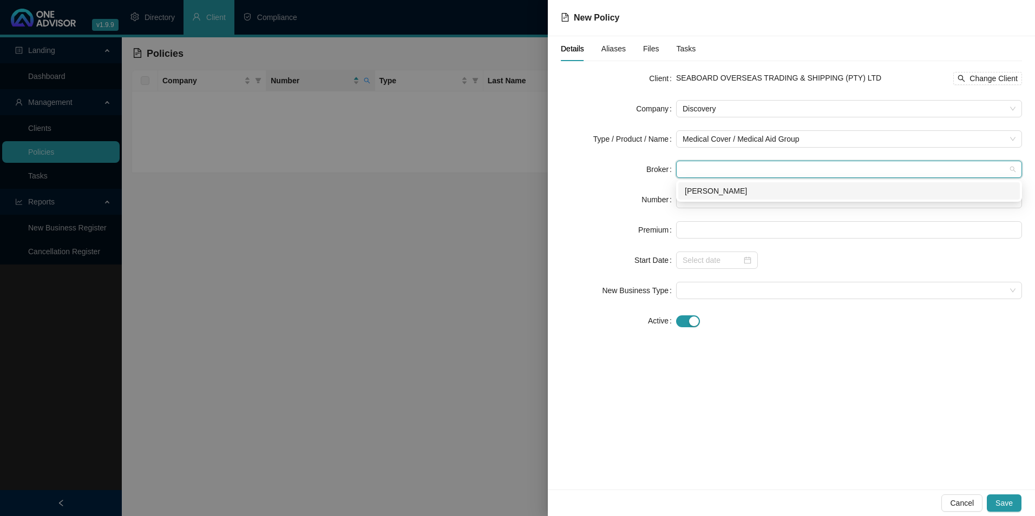
click at [724, 190] on div "[PERSON_NAME]" at bounding box center [848, 191] width 328 height 12
click at [717, 205] on input "text" at bounding box center [849, 199] width 346 height 17
click at [748, 203] on input "text" at bounding box center [849, 199] width 346 height 17
paste input "666757110"
click at [700, 203] on input "666757110" at bounding box center [849, 199] width 346 height 17
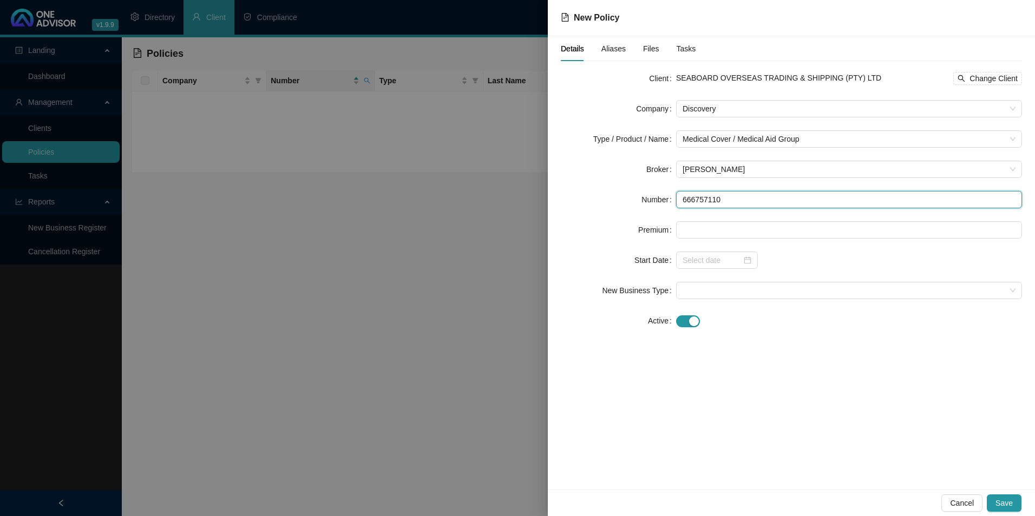
type input "666757110"
click at [705, 221] on form "Client SEABOARD OVERSEAS TRADING & SHIPPING (PTY) LTD Change Client Company Dis…" at bounding box center [791, 200] width 461 height 260
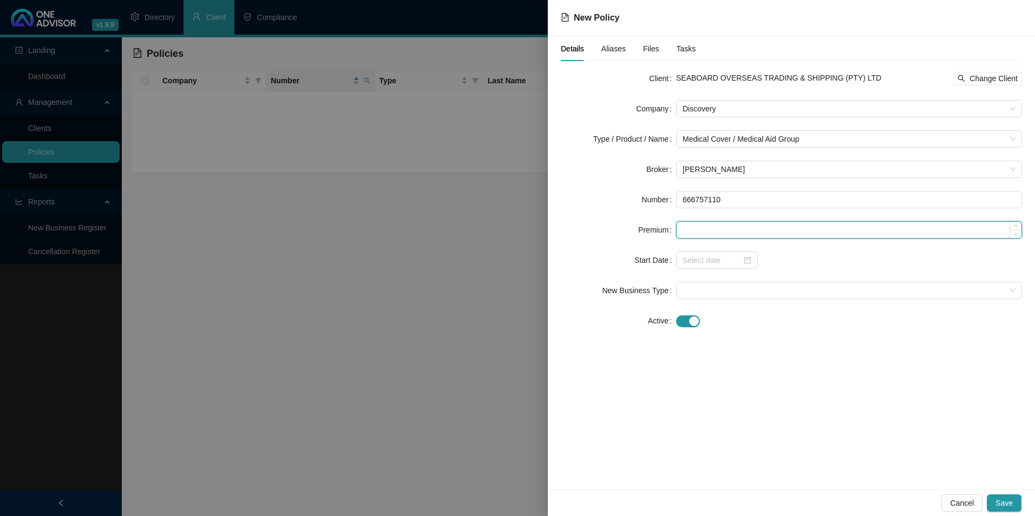
click at [705, 223] on input at bounding box center [848, 230] width 345 height 16
click at [770, 220] on form "Client SEABOARD OVERSEAS TRADING & SHIPPING (PTY) LTD Change Client Company Dis…" at bounding box center [791, 200] width 461 height 260
paste input "6487"
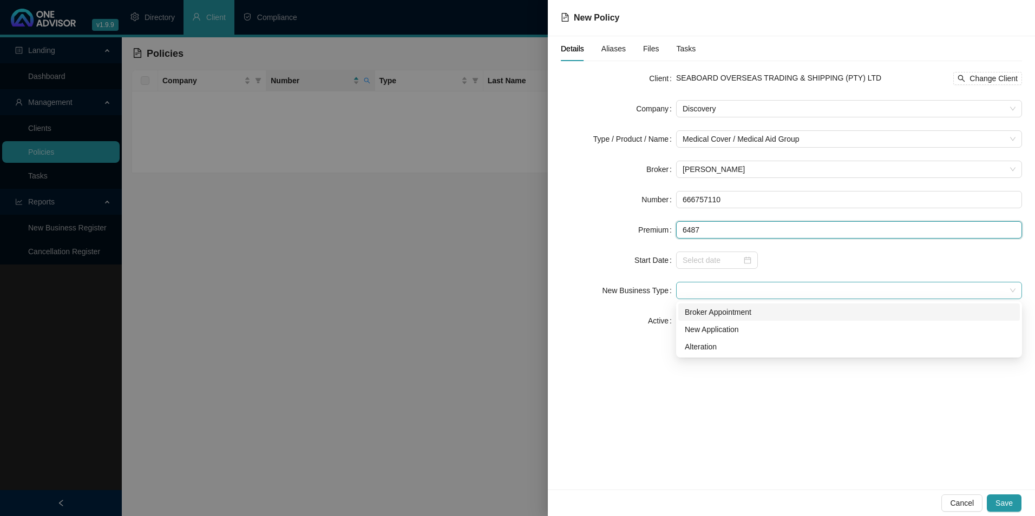
click at [709, 292] on span at bounding box center [848, 290] width 333 height 16
type input "6487.00"
click at [754, 313] on div "Broker Appointment" at bounding box center [848, 312] width 328 height 12
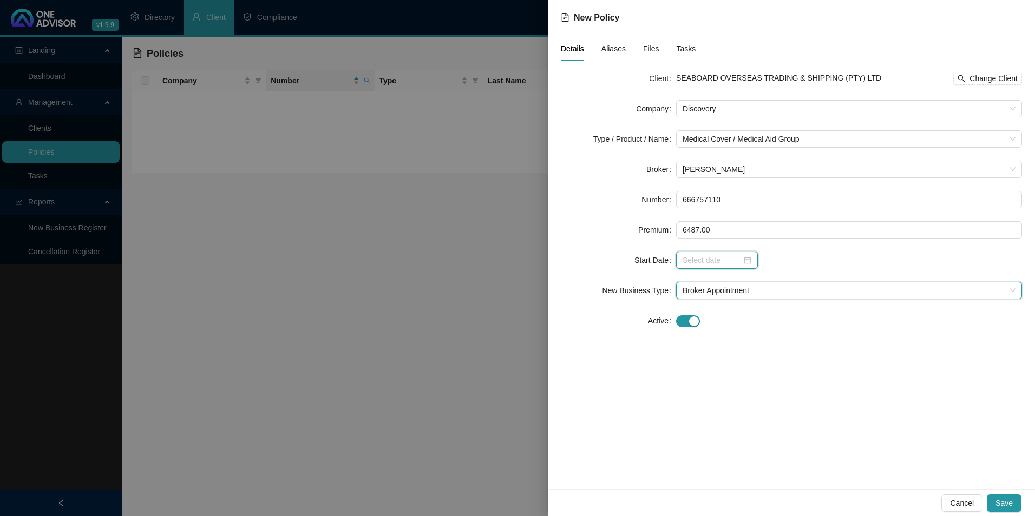
click at [706, 261] on input at bounding box center [711, 260] width 59 height 12
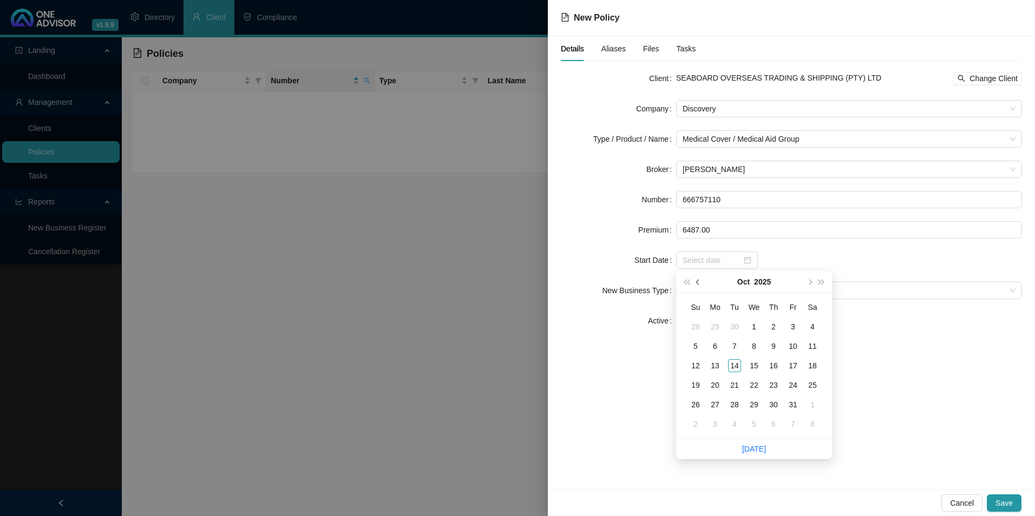
click at [696, 280] on button "prev-year" at bounding box center [698, 282] width 12 height 22
type input "[DATE]"
click at [713, 322] on div "1" at bounding box center [714, 326] width 13 height 13
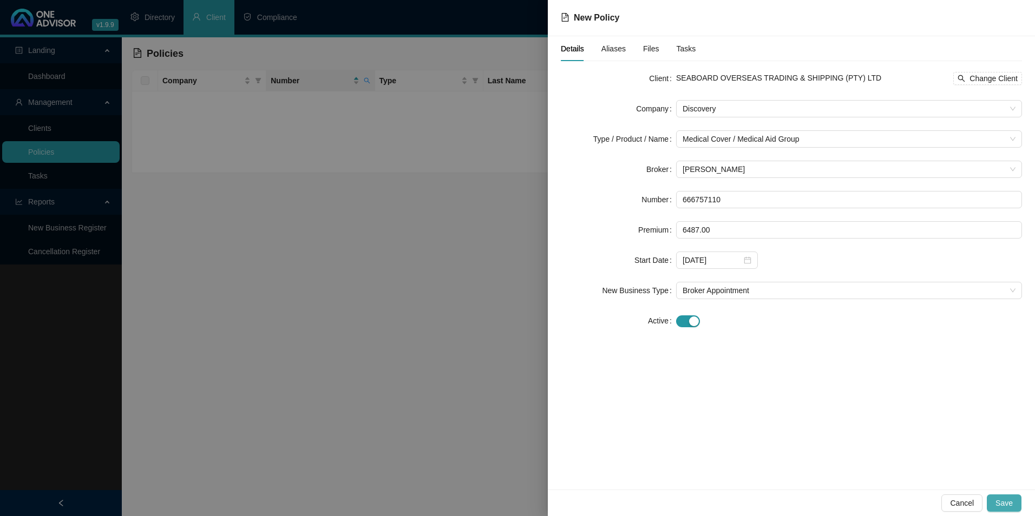
click at [1009, 504] on span "Save" at bounding box center [1003, 503] width 17 height 12
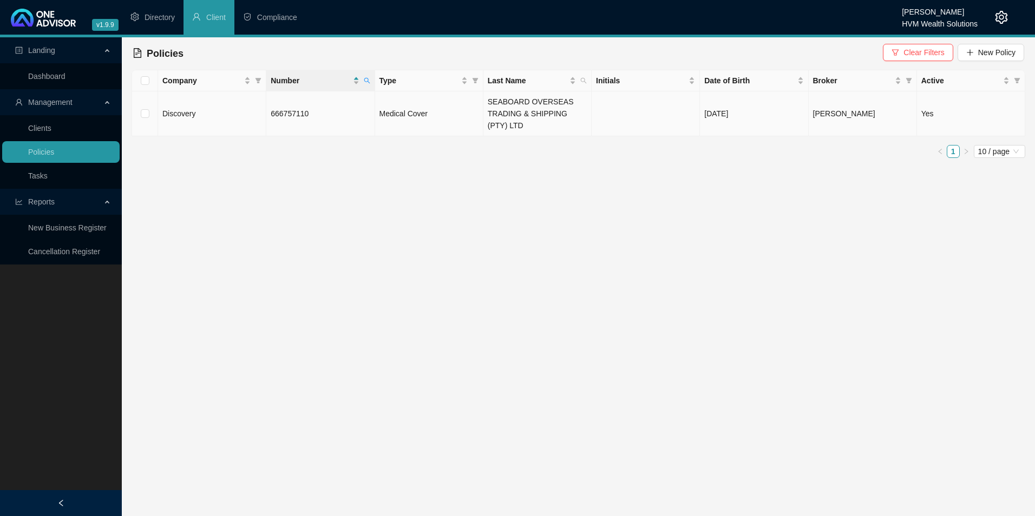
click at [291, 117] on span "666757110" at bounding box center [290, 113] width 38 height 9
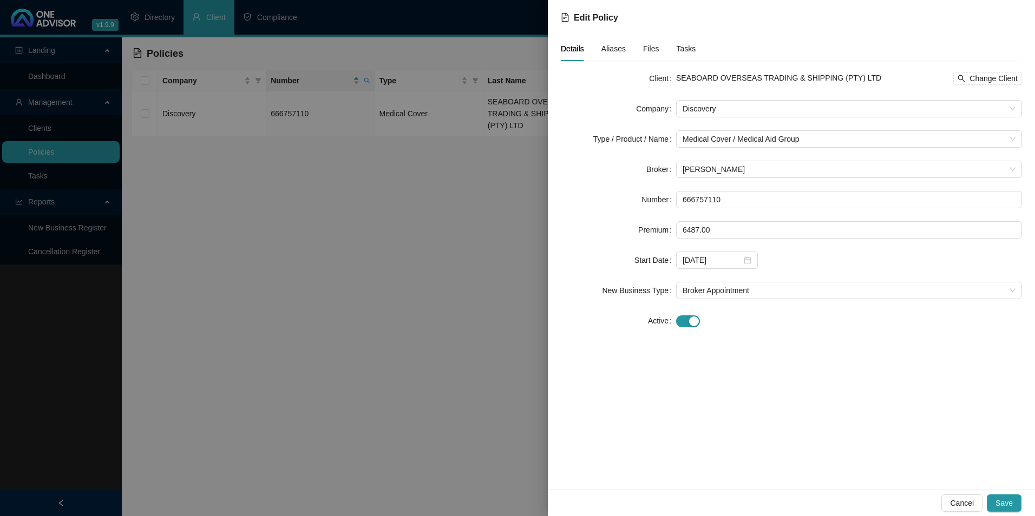
click at [617, 47] on span "Aliases" at bounding box center [613, 49] width 24 height 8
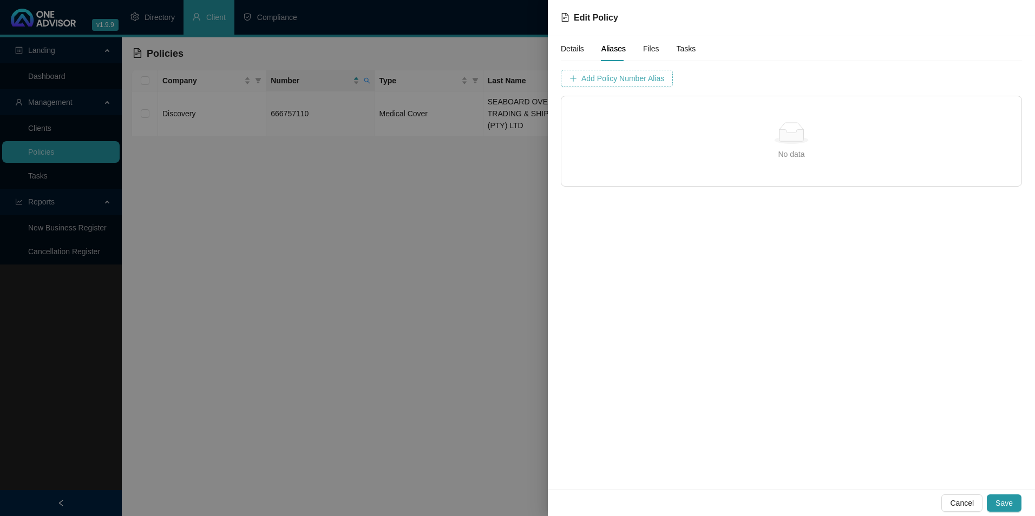
click at [623, 81] on span "Add Policy Number Alias" at bounding box center [622, 79] width 83 height 12
type input "6667571"
click at [852, 81] on span "Add Policy Number Alias" at bounding box center [893, 79] width 83 height 12
click at [1012, 497] on button "Save" at bounding box center [1003, 503] width 35 height 17
